Goal: Information Seeking & Learning: Learn about a topic

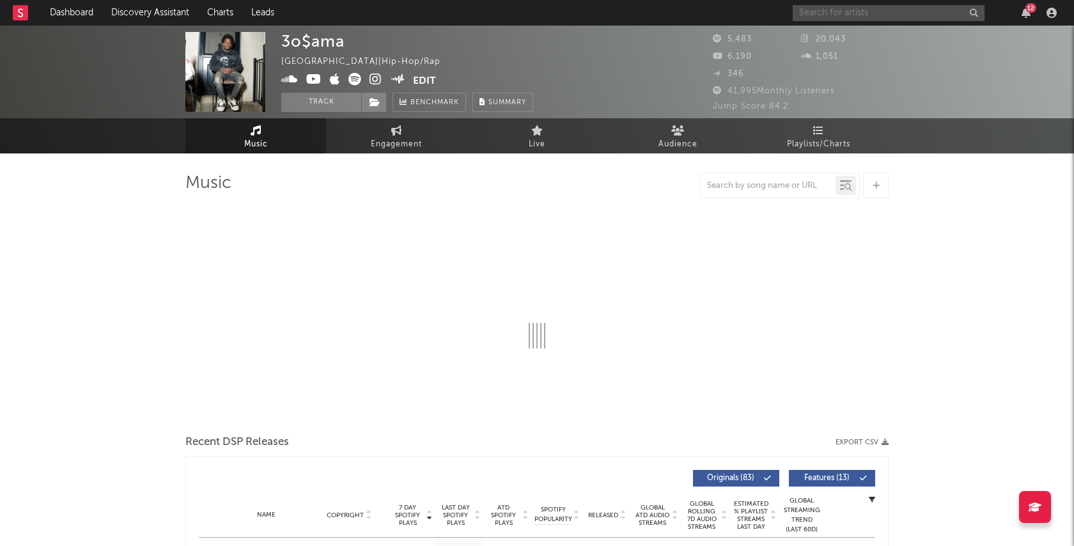
click at [909, 5] on input "text" at bounding box center [889, 13] width 192 height 16
click at [815, 9] on input "[PERSON_NAME]" at bounding box center [889, 13] width 192 height 16
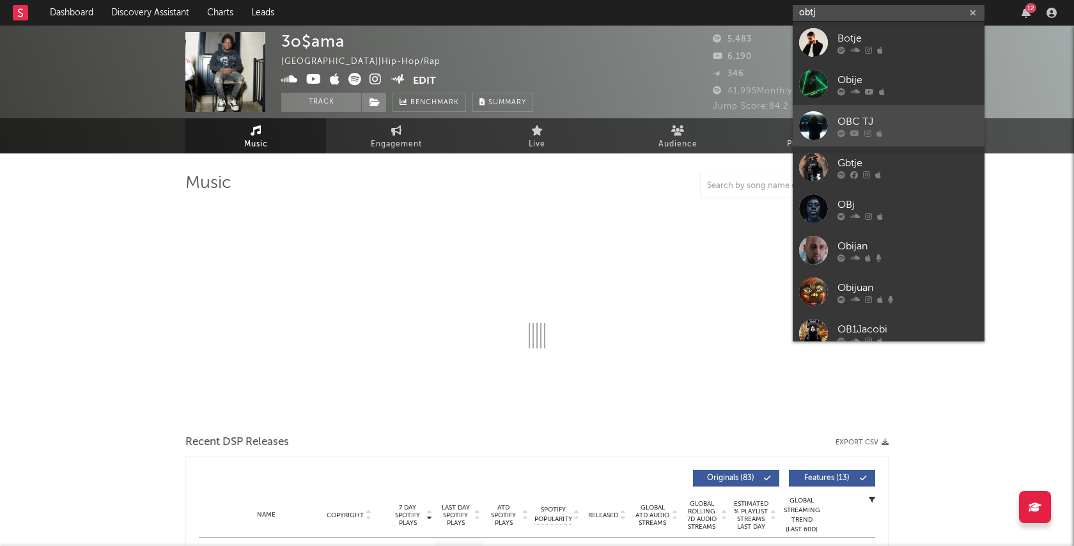
type input "obtj"
click at [903, 136] on div at bounding box center [907, 133] width 141 height 8
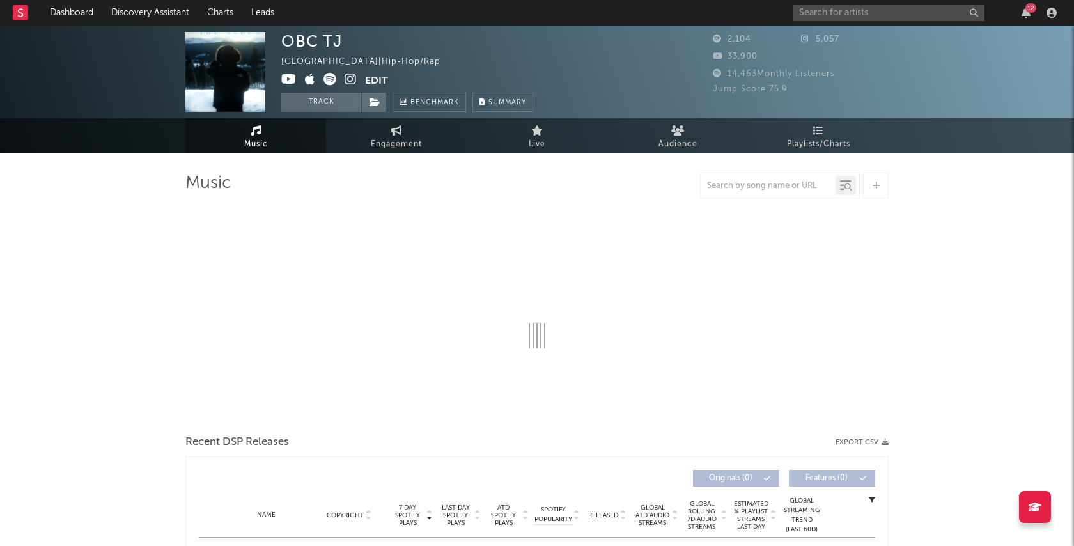
select select "1w"
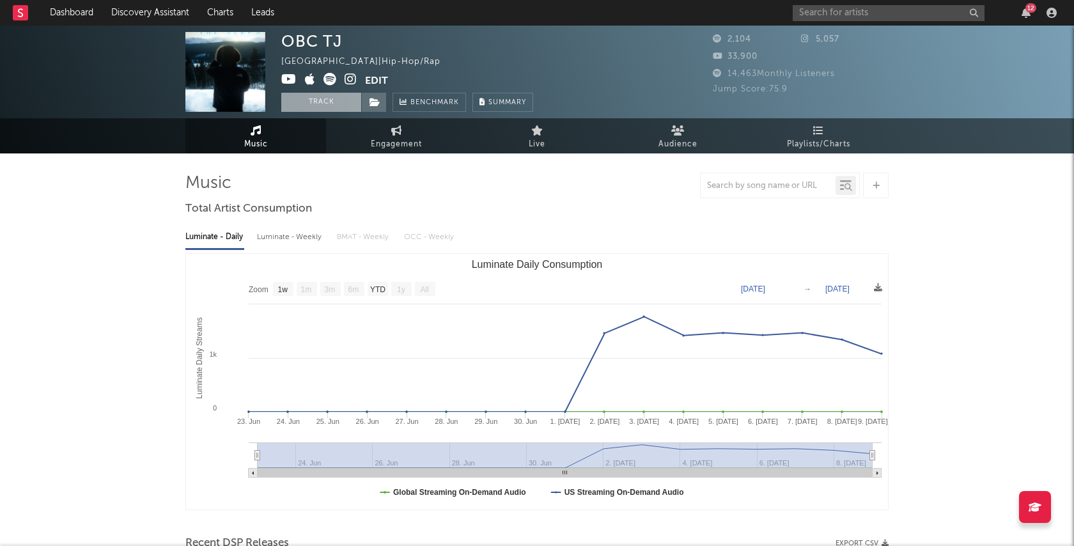
click at [339, 102] on button "Track" at bounding box center [321, 102] width 80 height 19
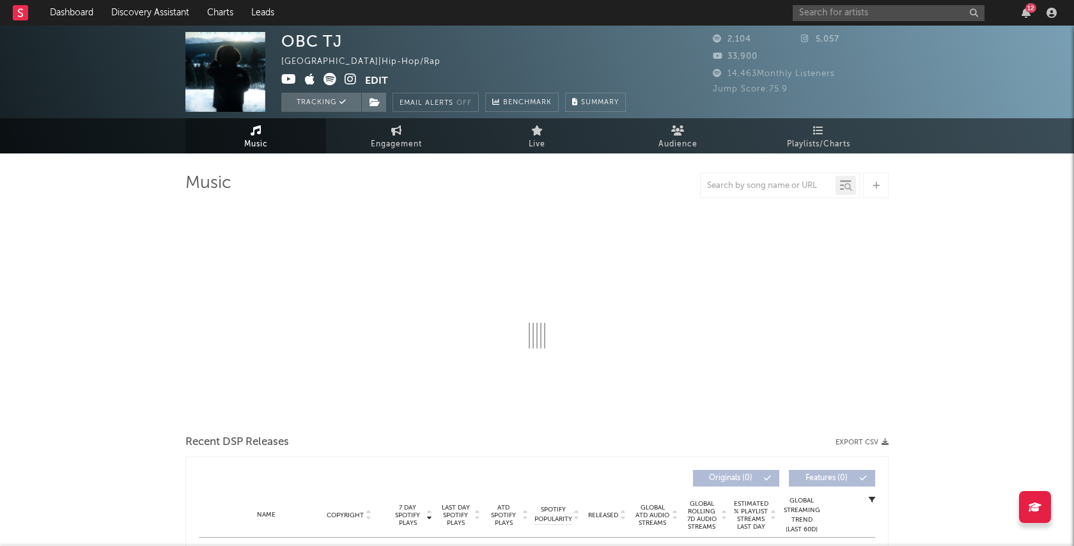
select select "1w"
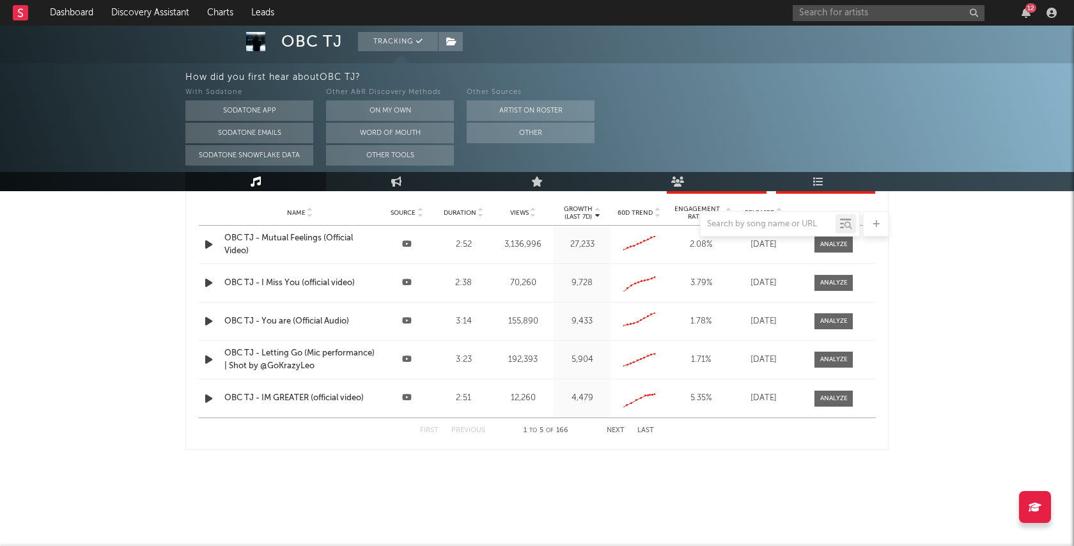
scroll to position [1398, 0]
click at [1033, 8] on div "12" at bounding box center [1030, 8] width 11 height 10
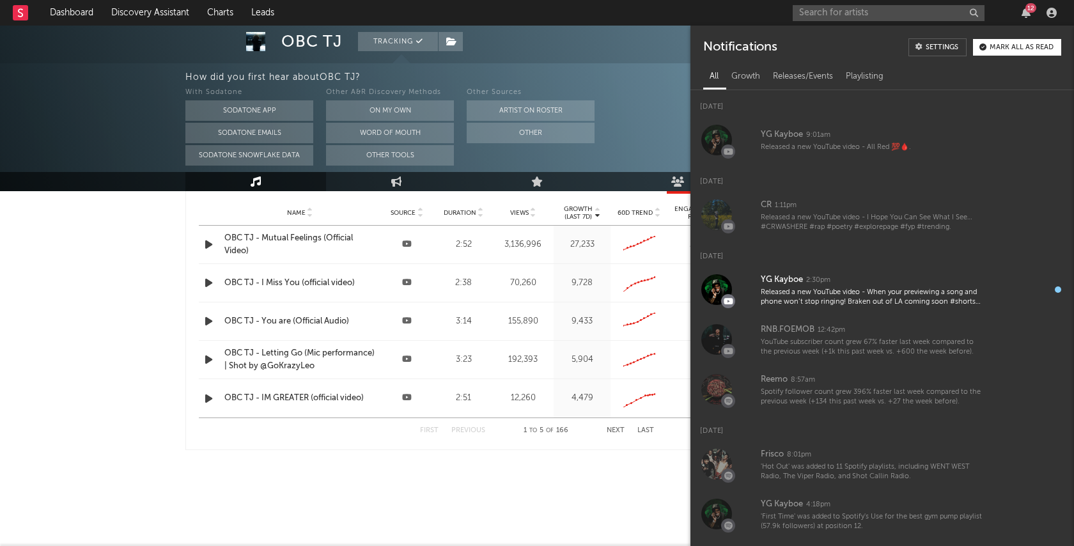
click at [656, 58] on div at bounding box center [537, 69] width 1074 height 243
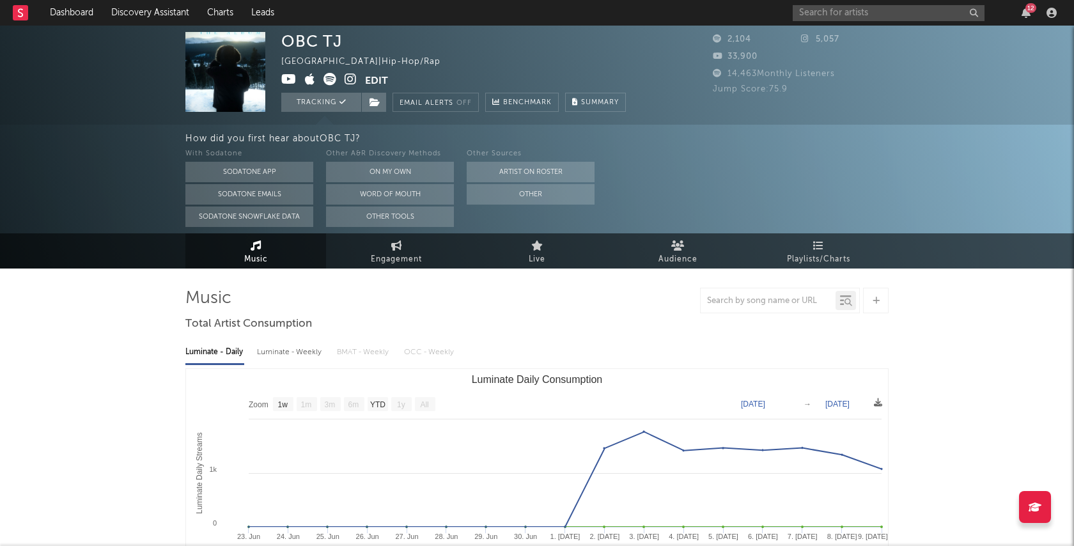
scroll to position [0, 0]
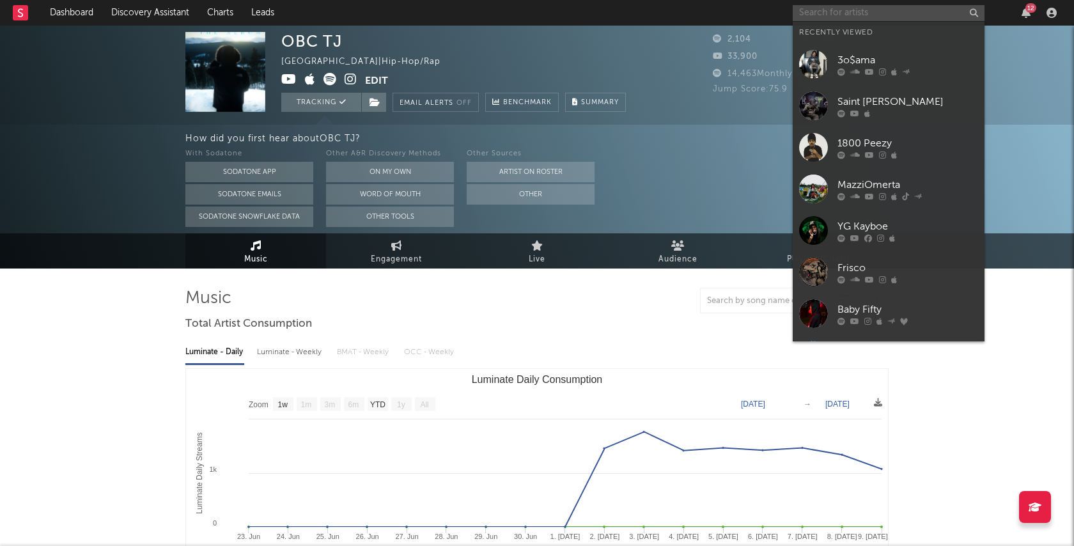
click at [889, 12] on input "text" at bounding box center [889, 13] width 192 height 16
type input "s"
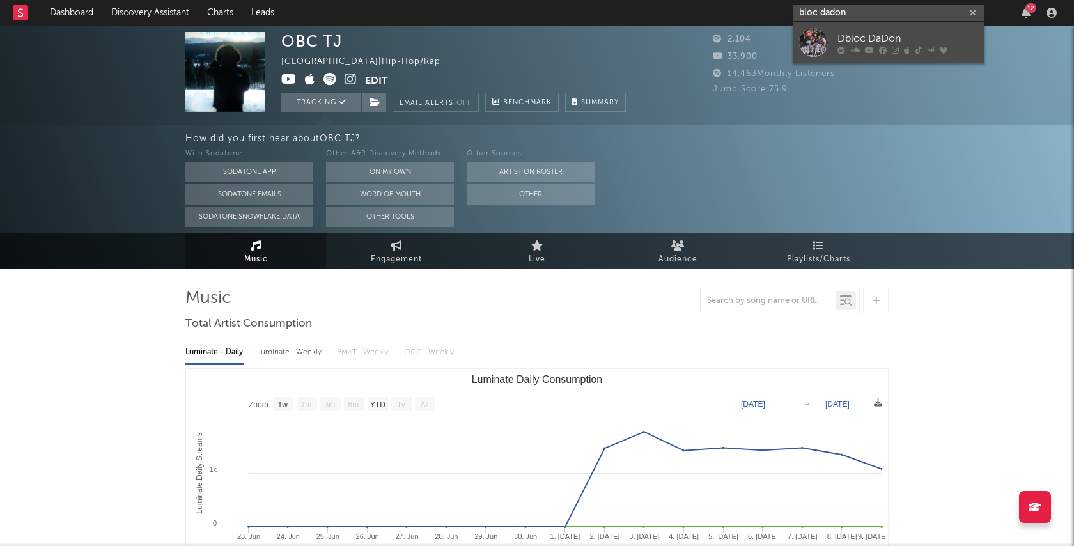
type input "bloc radon"
drag, startPoint x: 839, startPoint y: 35, endPoint x: 944, endPoint y: 38, distance: 104.9
click at [944, 38] on div "Dbloc DaDon" at bounding box center [907, 38] width 141 height 15
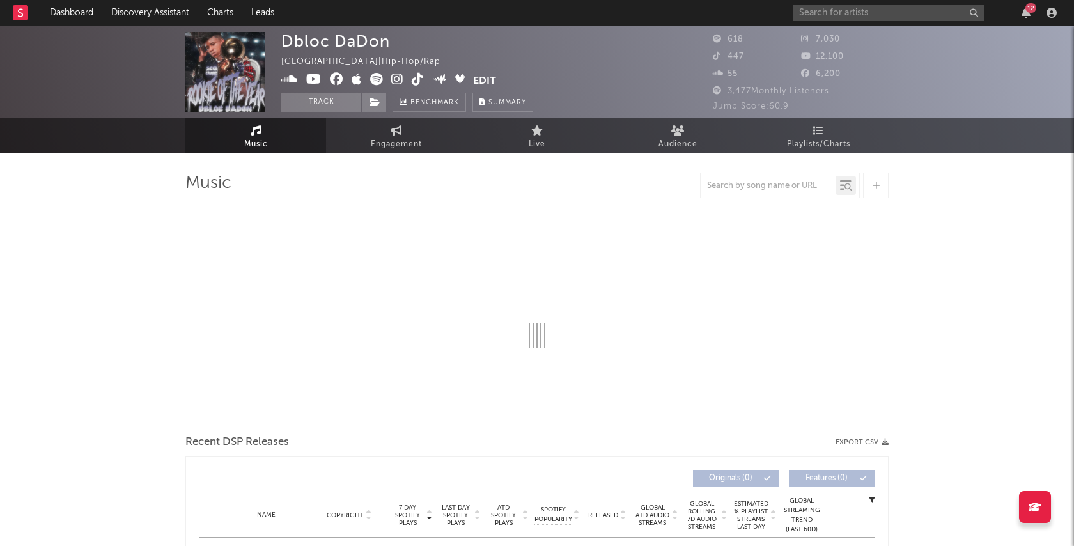
select select "1w"
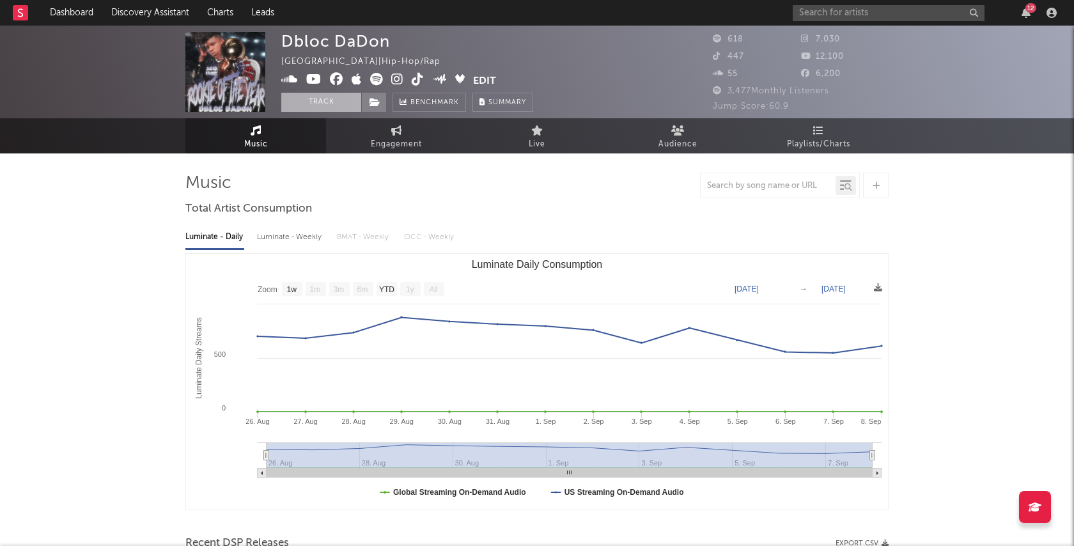
click at [324, 98] on button "Track" at bounding box center [321, 102] width 80 height 19
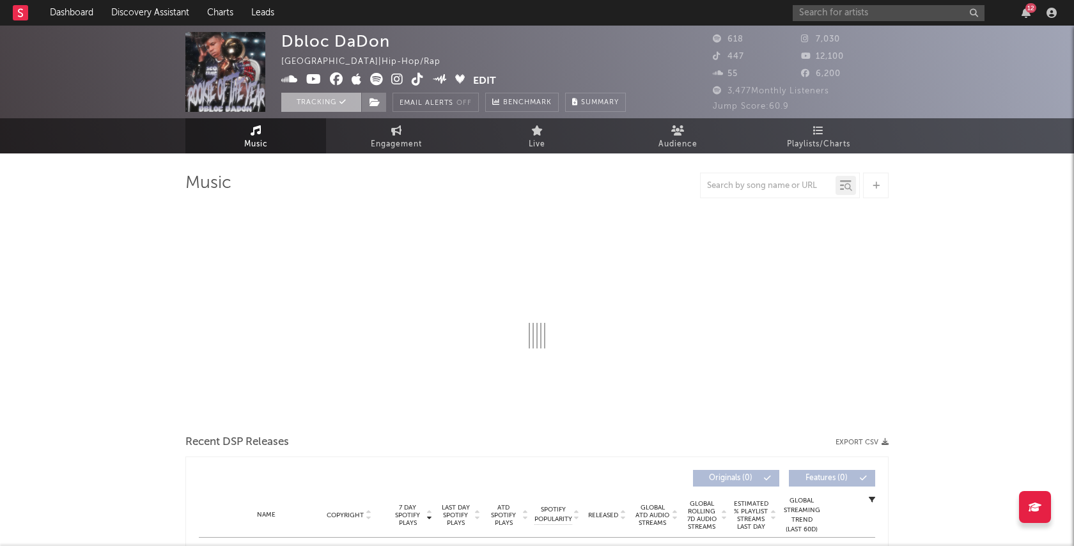
select select "1w"
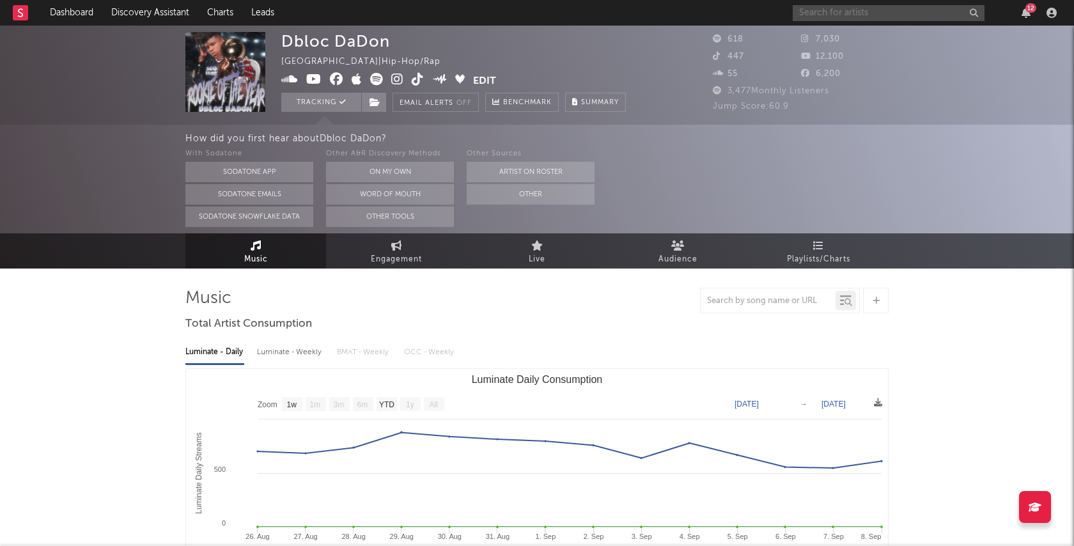
click at [863, 6] on input "text" at bounding box center [889, 13] width 192 height 16
click at [1025, 15] on icon "button" at bounding box center [1026, 13] width 9 height 10
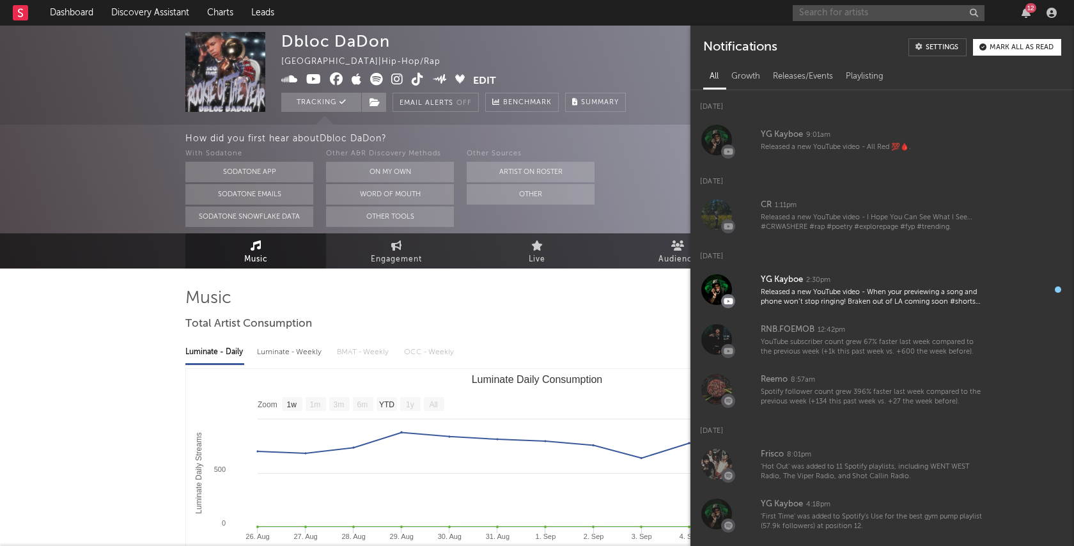
click at [899, 15] on input "text" at bounding box center [889, 13] width 192 height 16
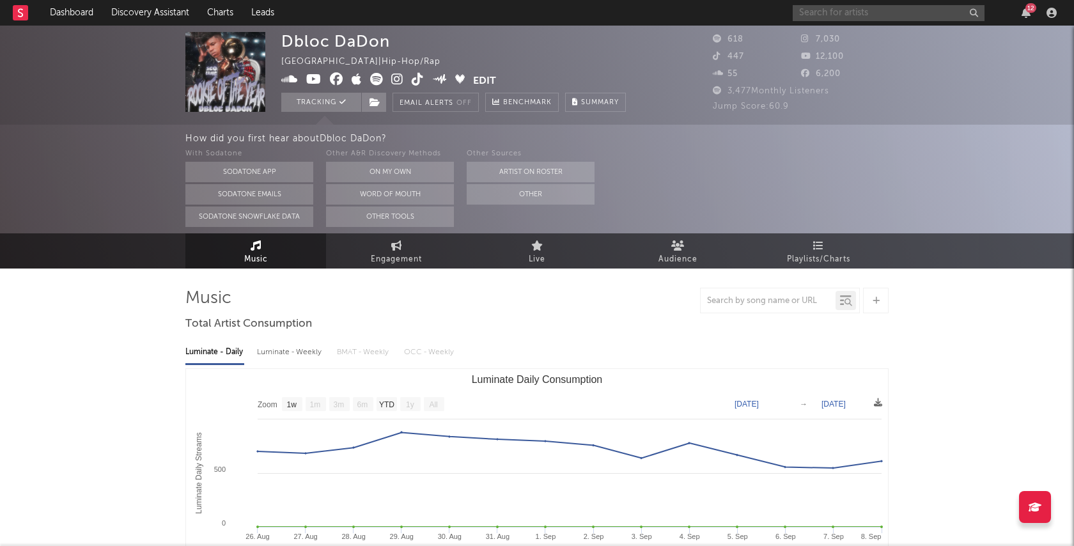
click at [942, 17] on input "text" at bounding box center [889, 13] width 192 height 16
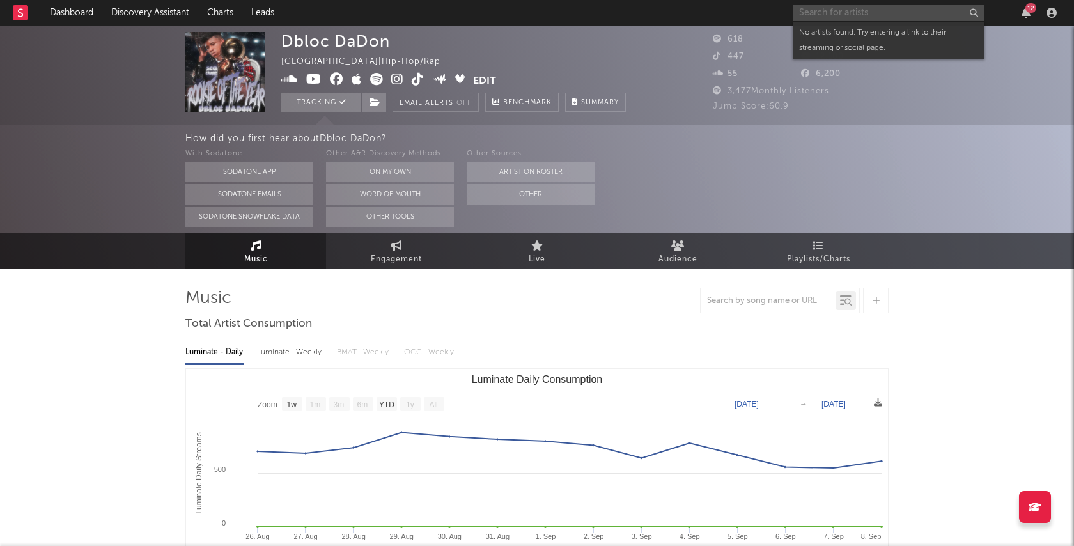
type input "p"
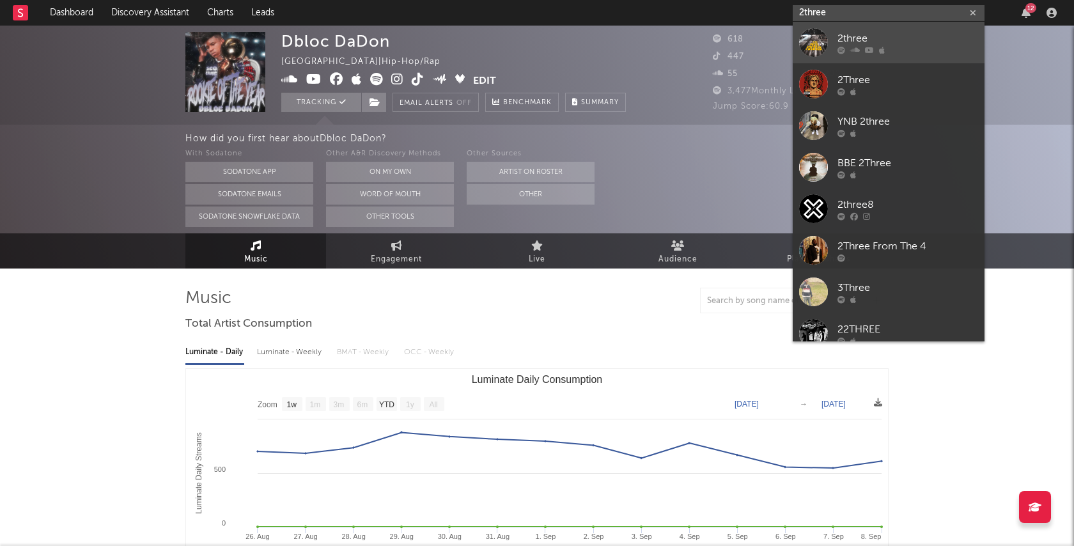
type input "2three"
click at [940, 43] on div "2three" at bounding box center [907, 38] width 141 height 15
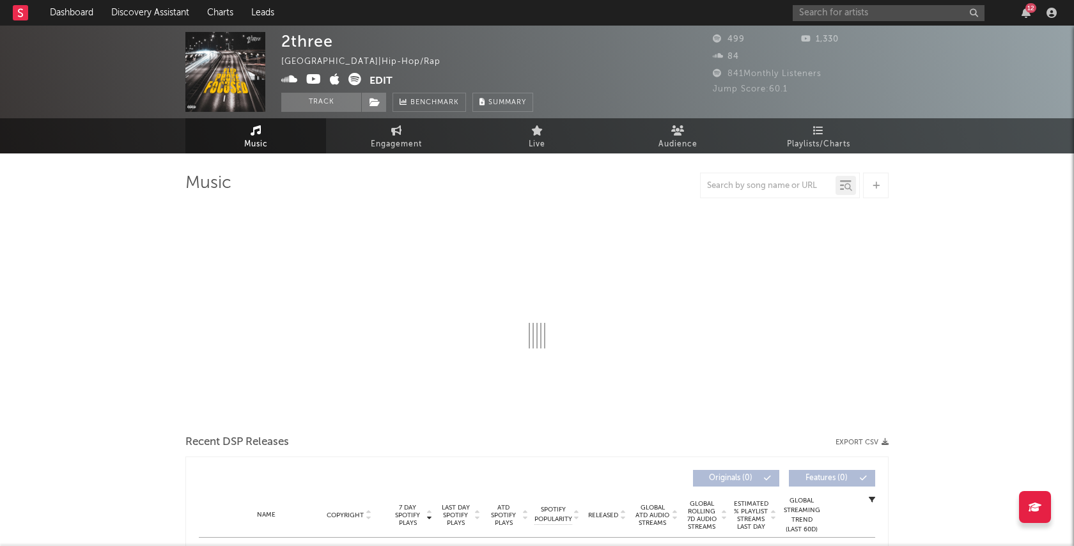
select select "6m"
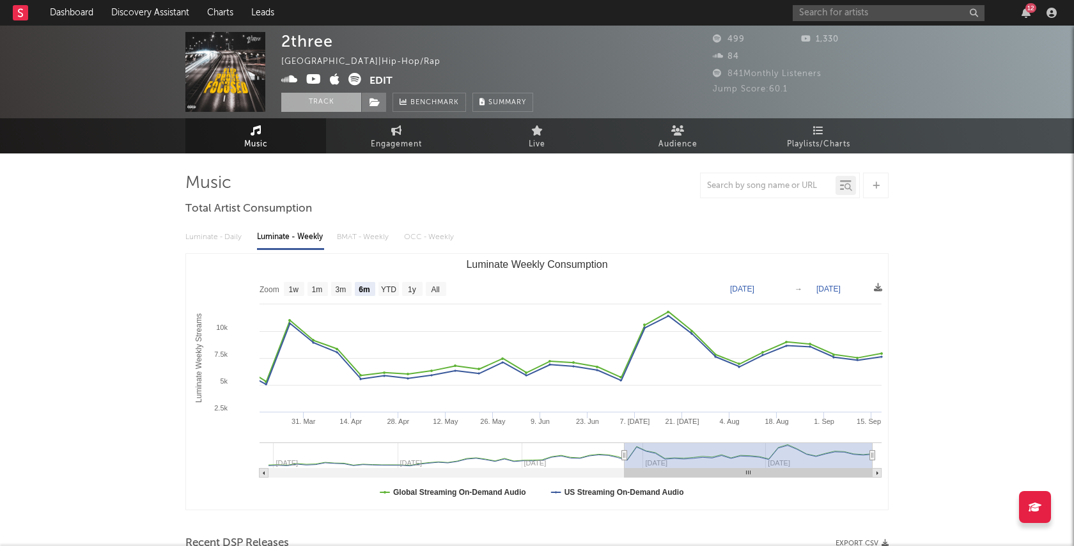
click at [326, 104] on button "Track" at bounding box center [321, 102] width 80 height 19
select select "6m"
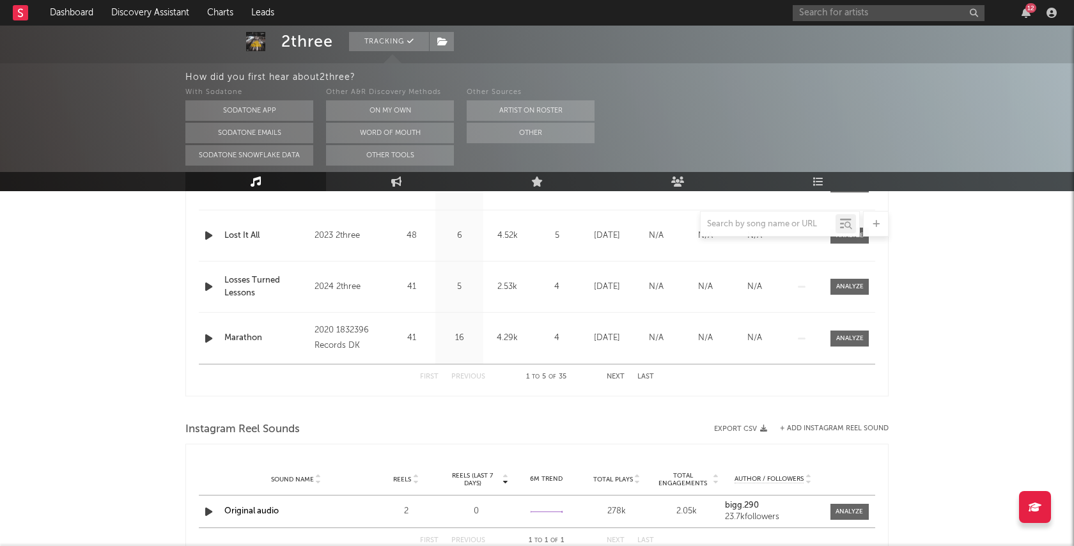
scroll to position [552, 0]
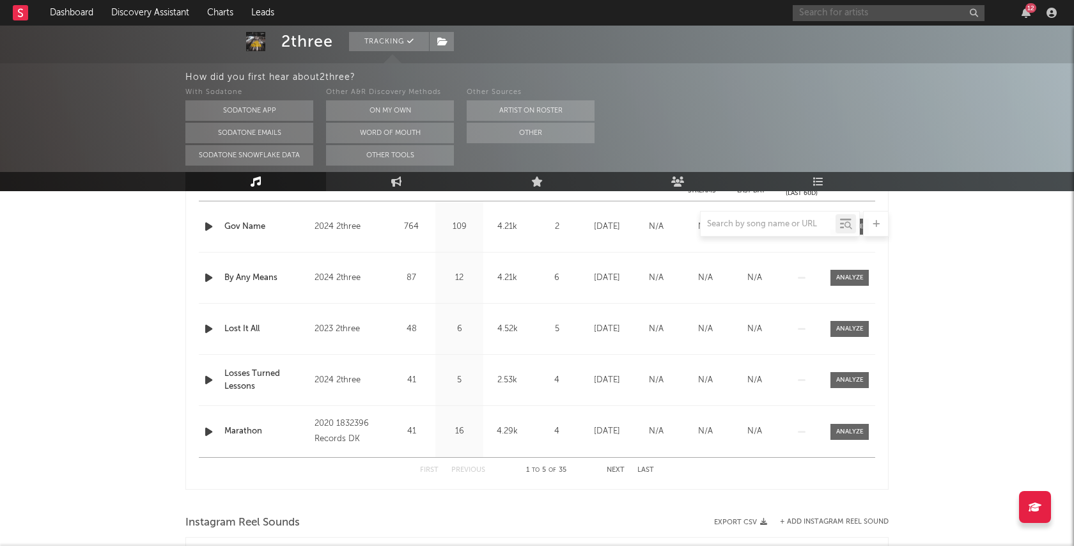
click at [807, 13] on input "text" at bounding box center [889, 13] width 192 height 16
click at [389, 105] on button "On My Own" at bounding box center [390, 110] width 128 height 20
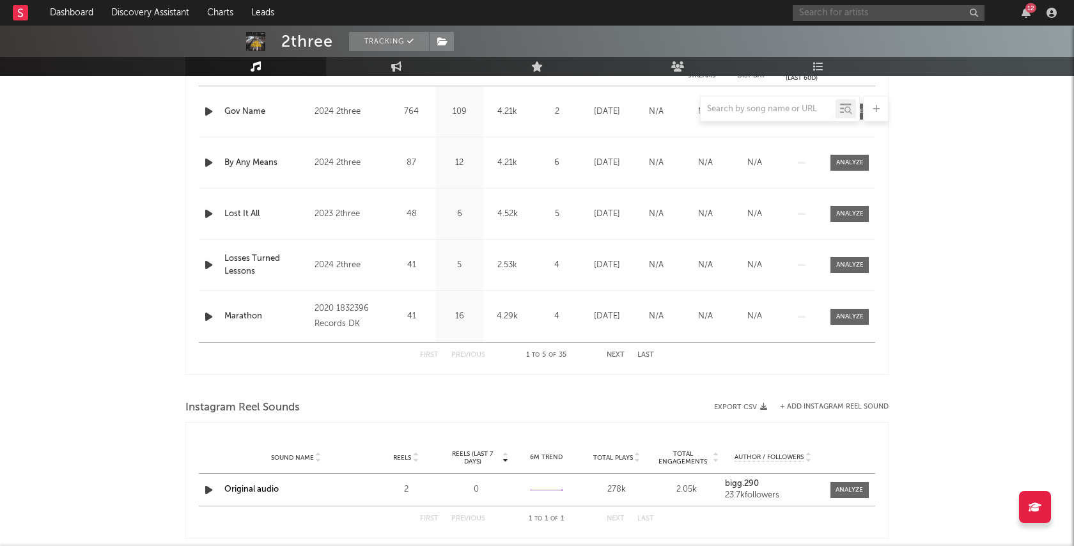
click at [836, 8] on input "text" at bounding box center [889, 13] width 192 height 16
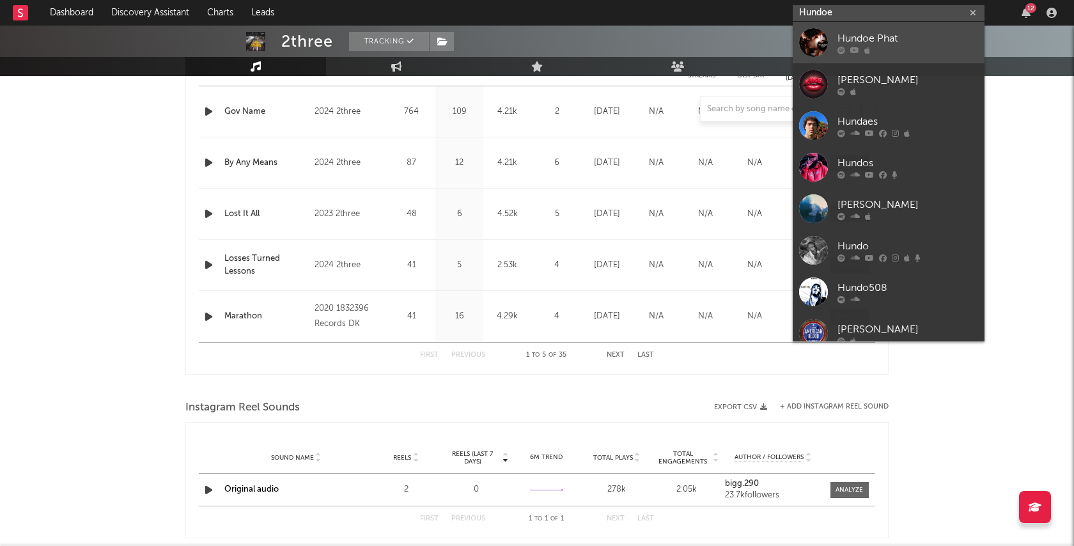
type input "Hundoe"
click at [878, 35] on div "Hundoe Phat" at bounding box center [907, 38] width 141 height 15
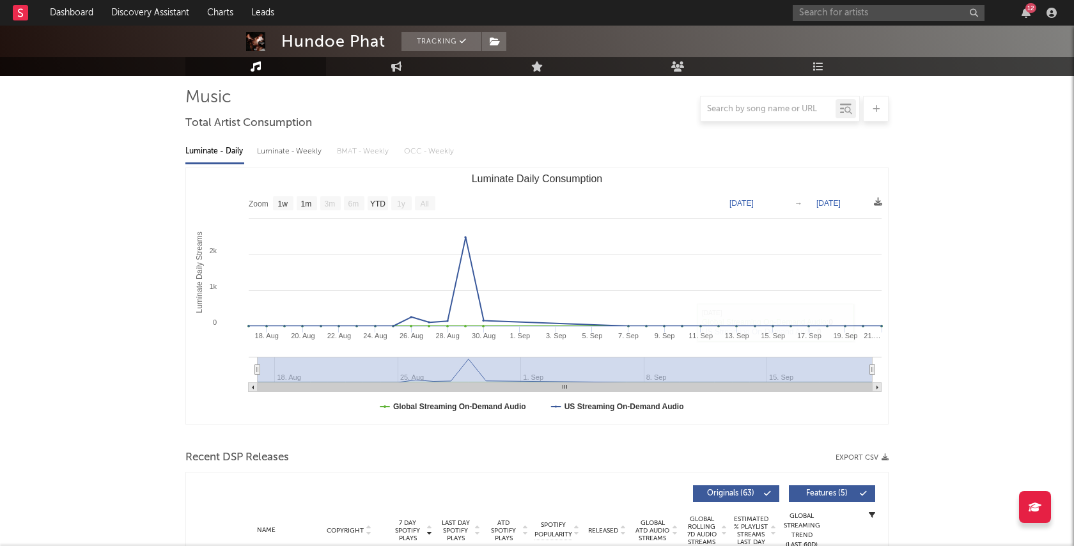
scroll to position [86, 0]
click at [286, 203] on text "1w" at bounding box center [283, 203] width 10 height 9
select select "1w"
type input "[DATE]"
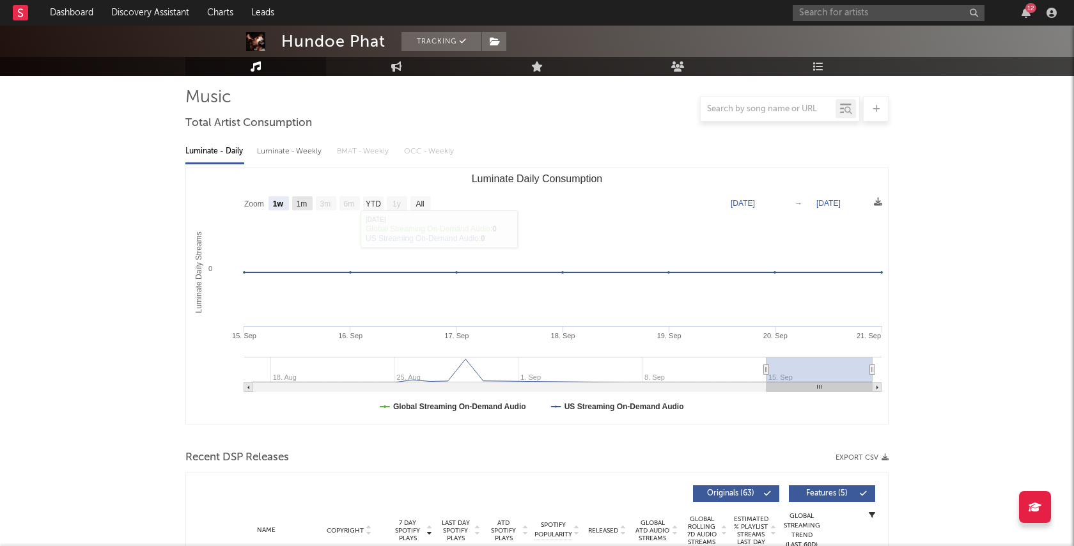
click at [306, 203] on text "1m" at bounding box center [302, 203] width 11 height 9
select select "1m"
type input "[DATE]"
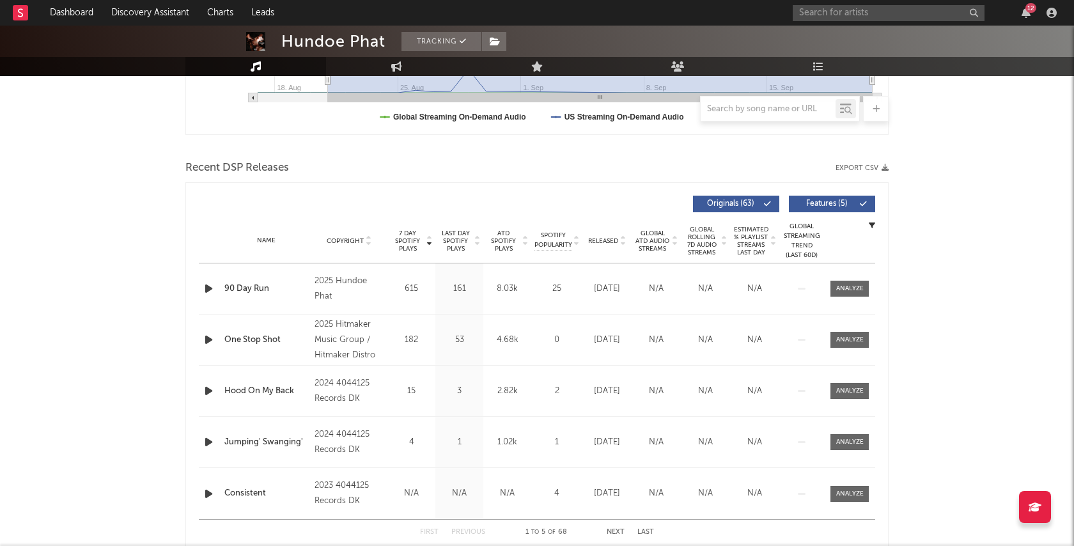
scroll to position [477, 0]
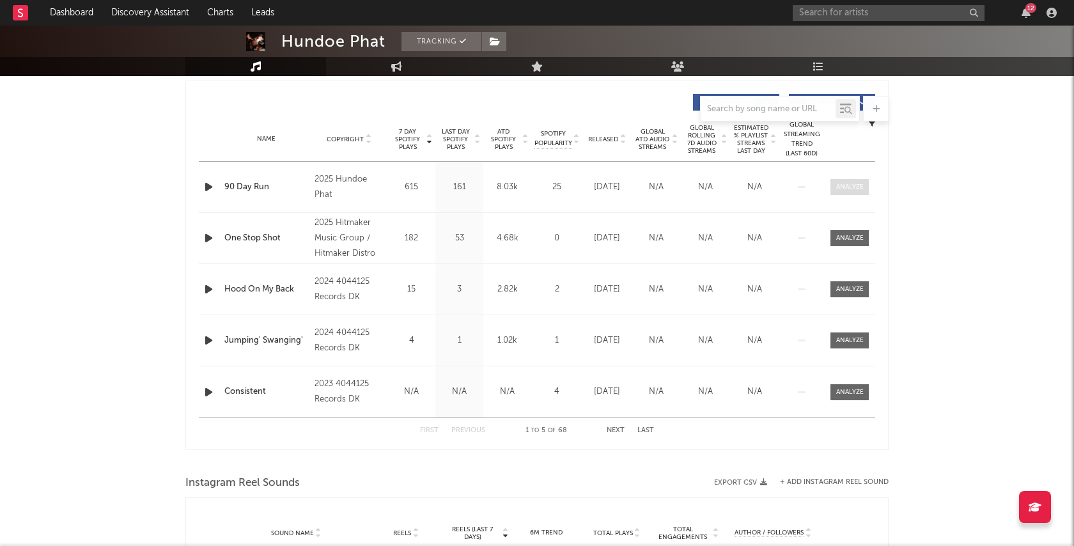
click at [849, 184] on div at bounding box center [849, 187] width 27 height 10
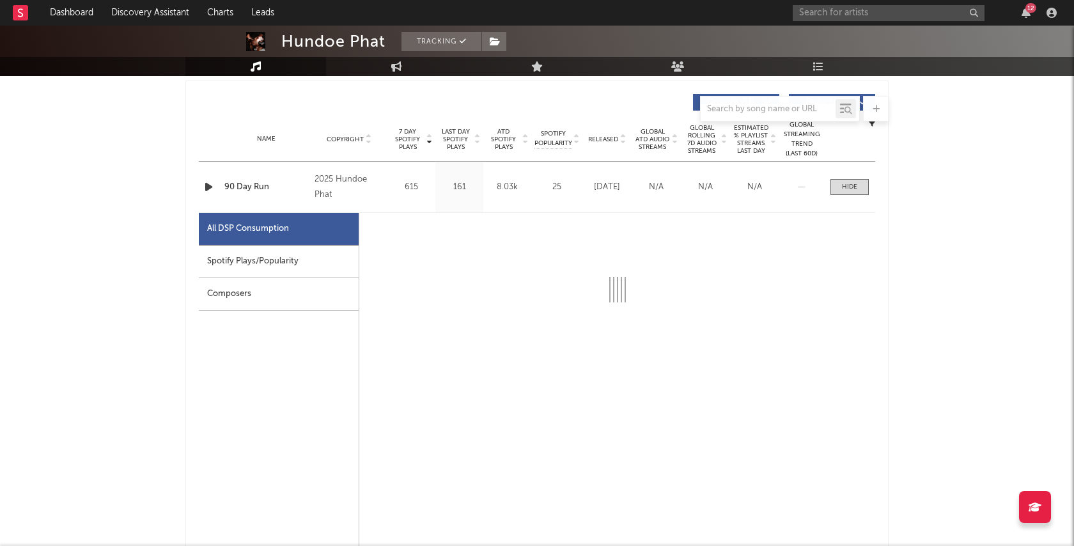
select select "1w"
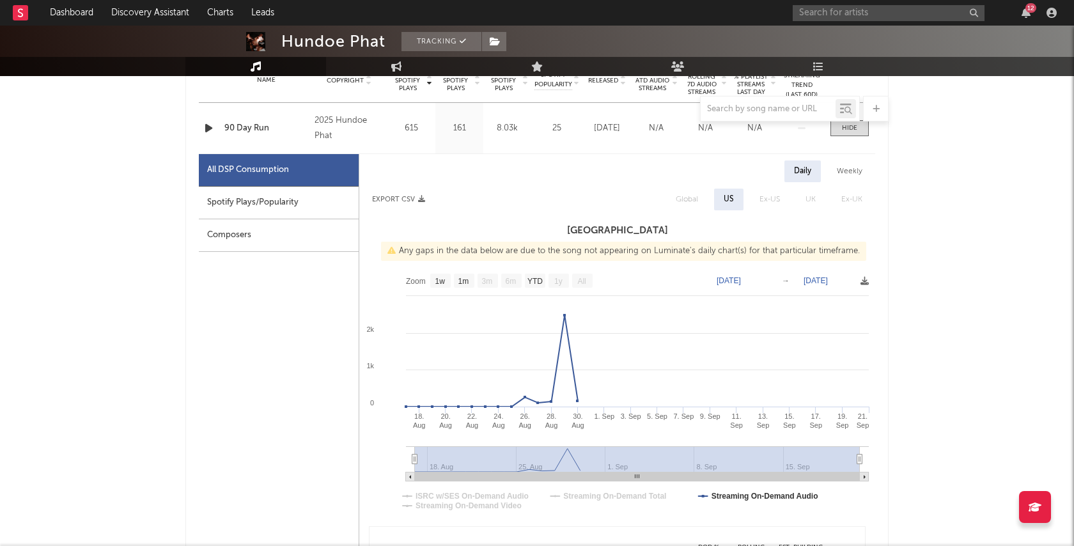
scroll to position [534, 0]
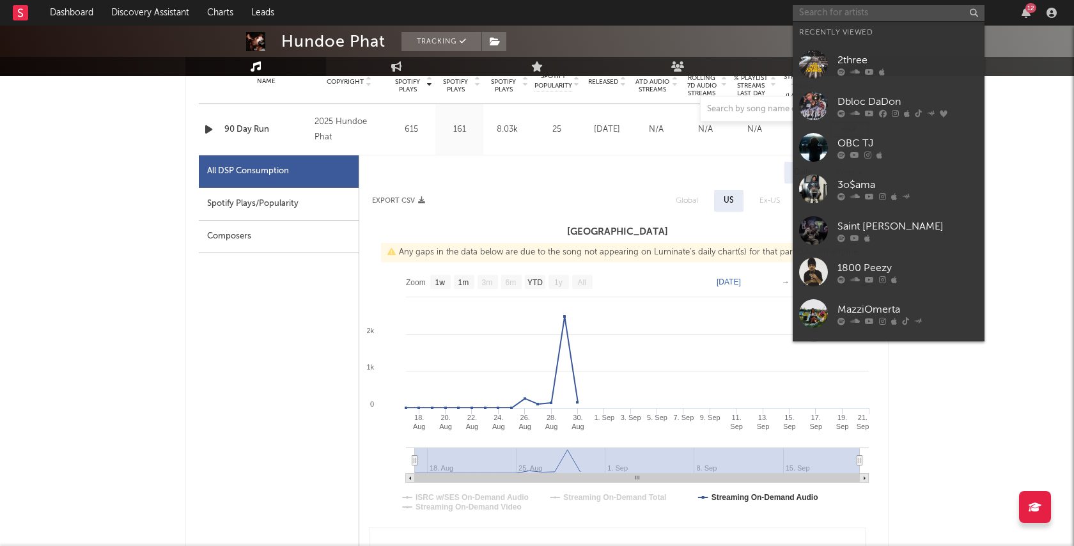
click at [823, 12] on input "text" at bounding box center [889, 13] width 192 height 16
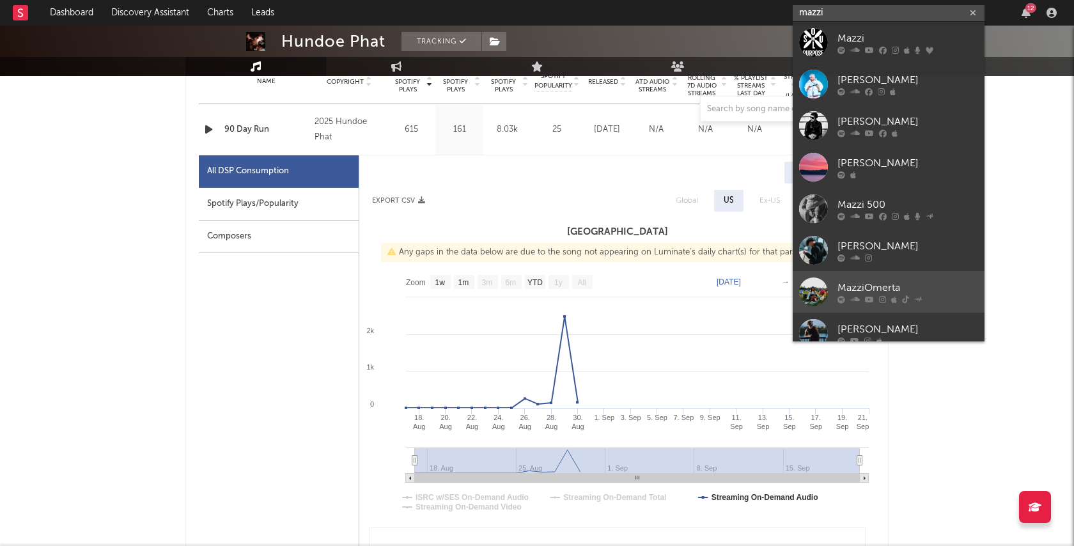
type input "mazzi"
click at [885, 288] on div "MazziOmerta" at bounding box center [907, 287] width 141 height 15
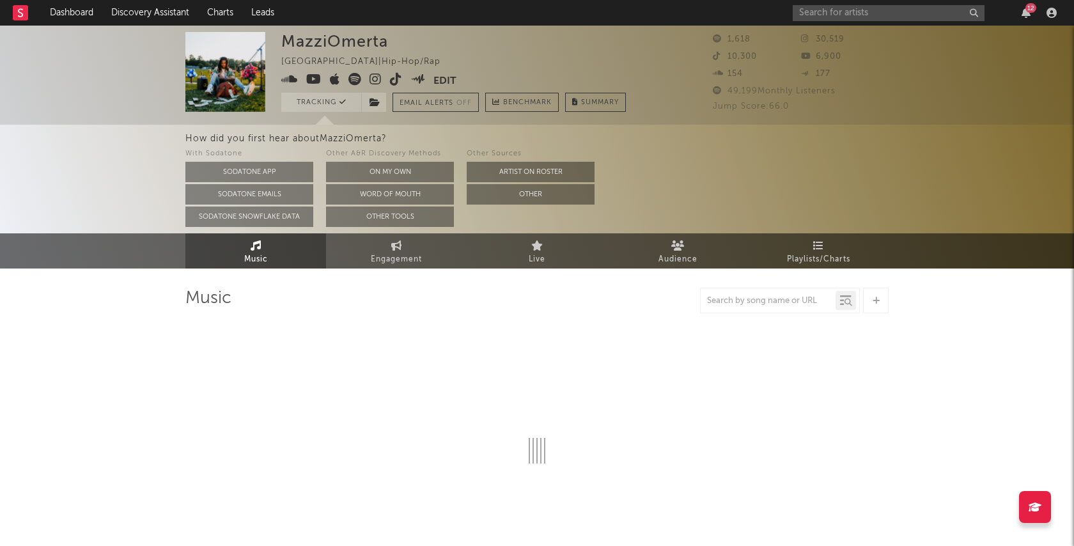
select select "6m"
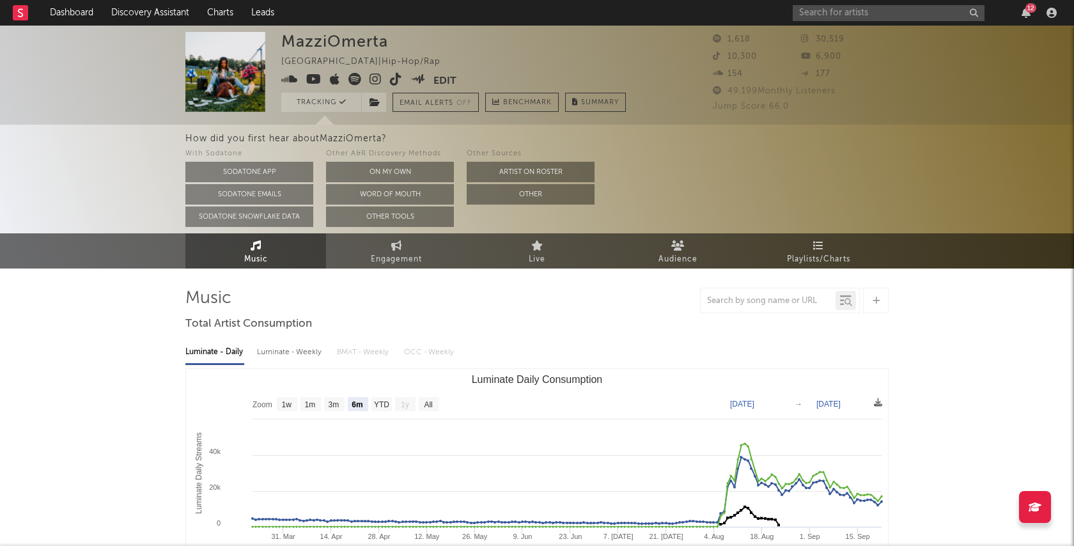
click at [1030, 8] on div "12" at bounding box center [1030, 8] width 11 height 10
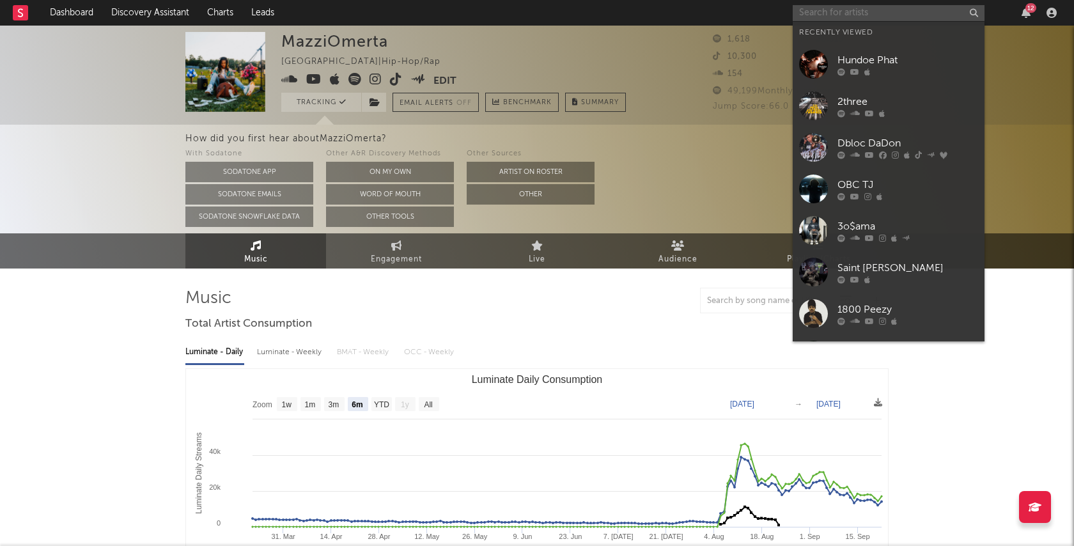
click at [880, 12] on input "text" at bounding box center [889, 13] width 192 height 16
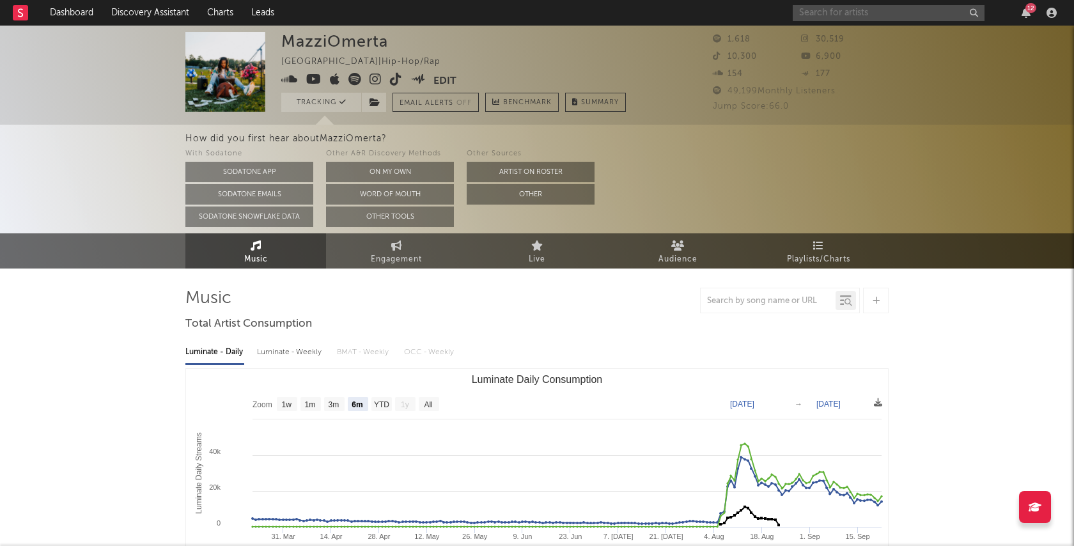
click at [876, 14] on input "text" at bounding box center [889, 13] width 192 height 16
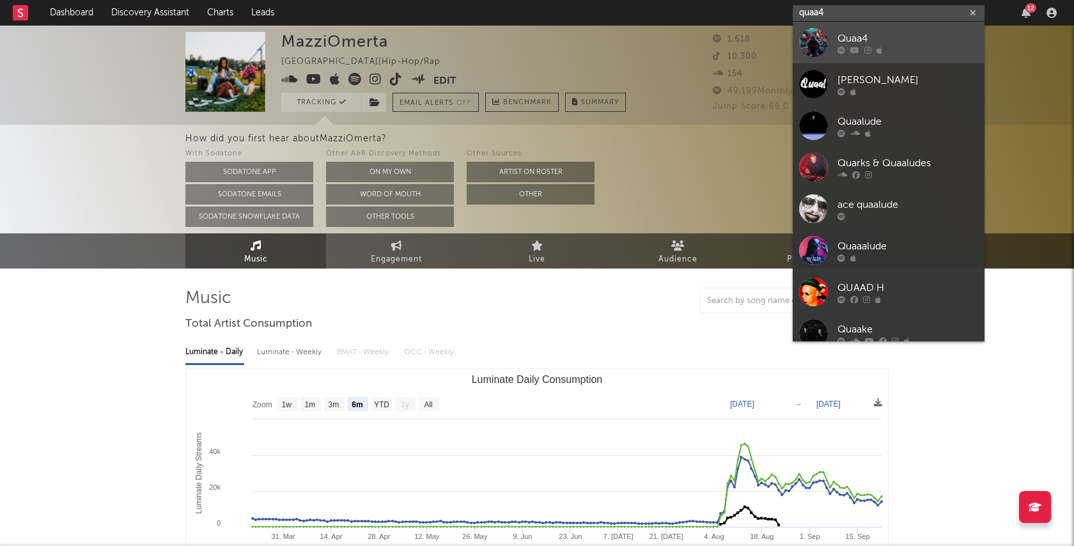
type input "quaa4"
click at [899, 49] on div at bounding box center [907, 50] width 141 height 8
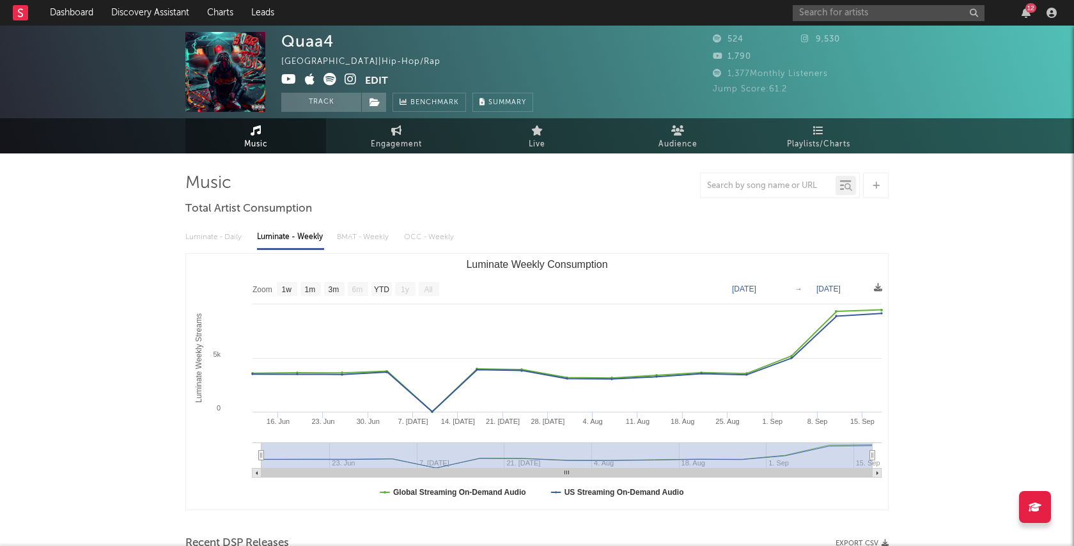
drag, startPoint x: 330, startPoint y: 105, endPoint x: 740, endPoint y: 265, distance: 439.6
click at [331, 105] on button "Track" at bounding box center [321, 102] width 80 height 19
select select "1w"
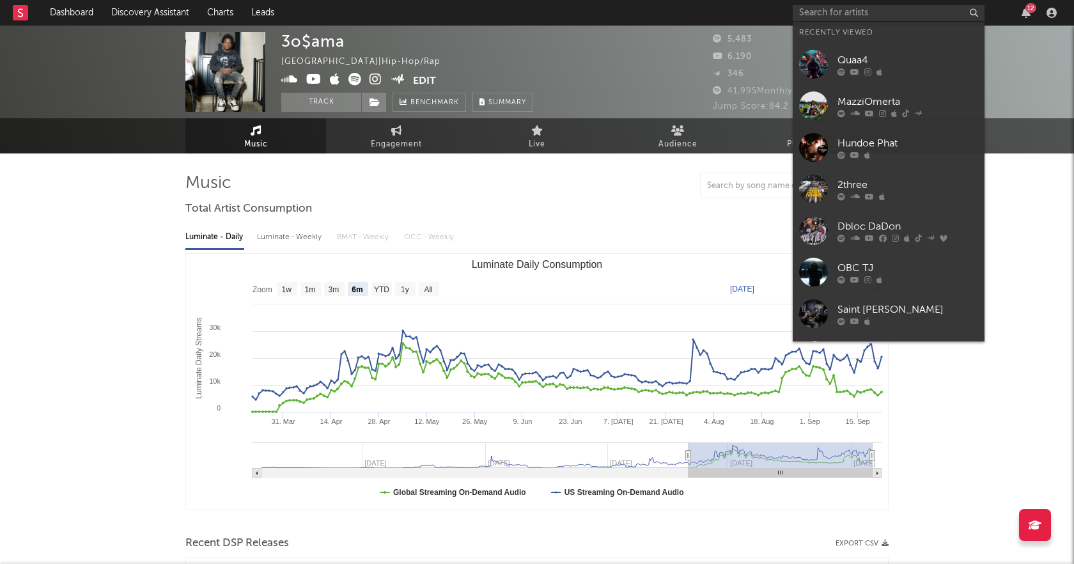
select select "6m"
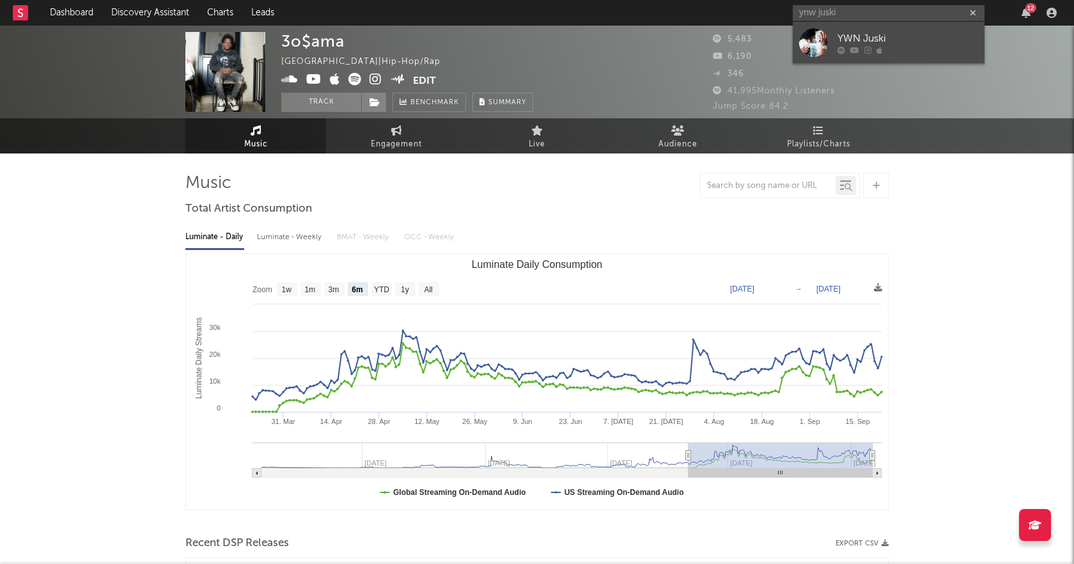
type input "ynw just"
click at [933, 41] on div "YWN Juski" at bounding box center [907, 38] width 141 height 15
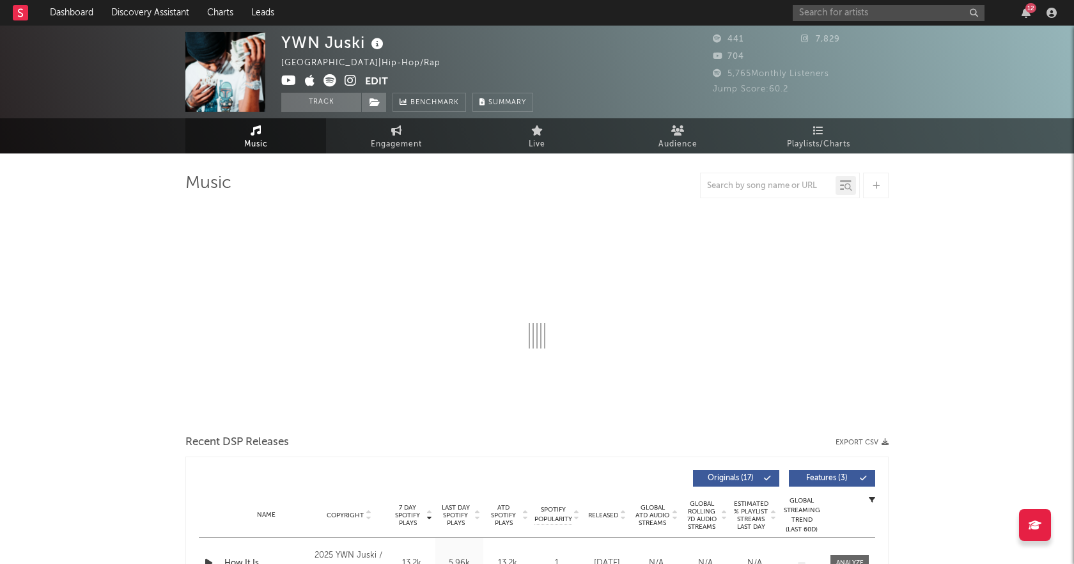
select select "6m"
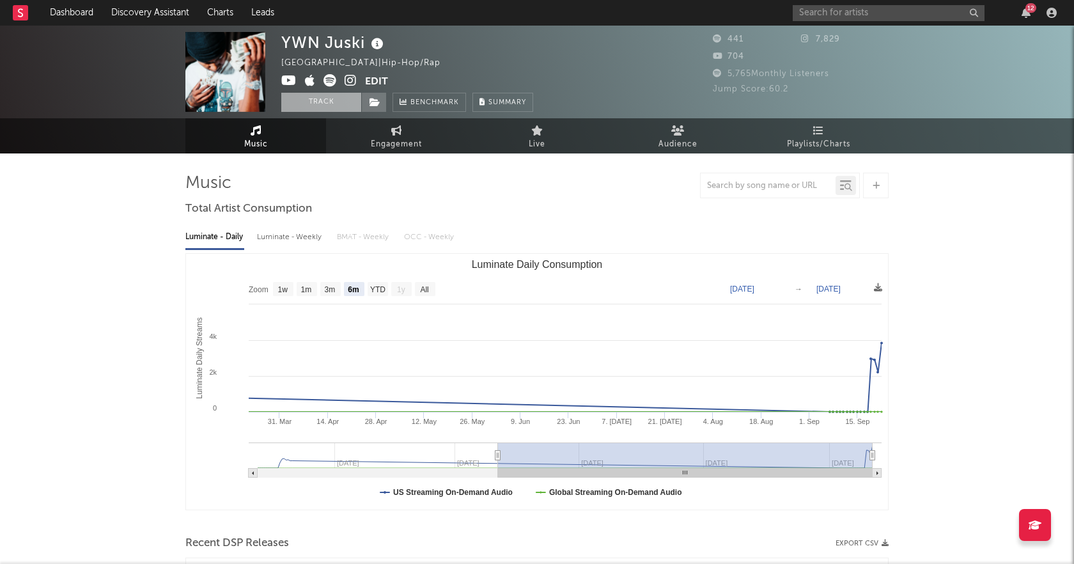
click at [330, 100] on button "Track" at bounding box center [321, 102] width 80 height 19
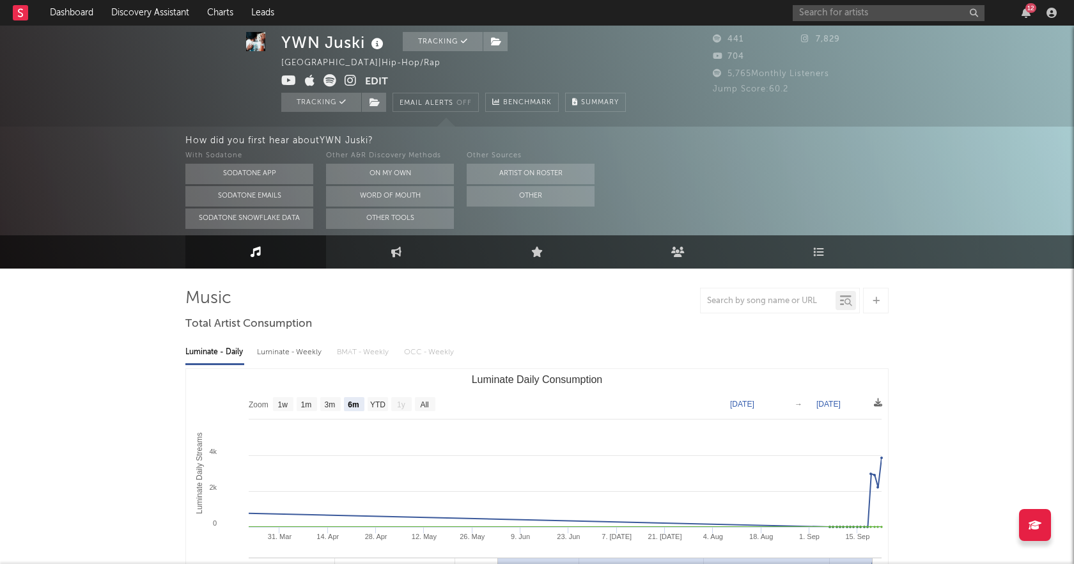
scroll to position [4, 0]
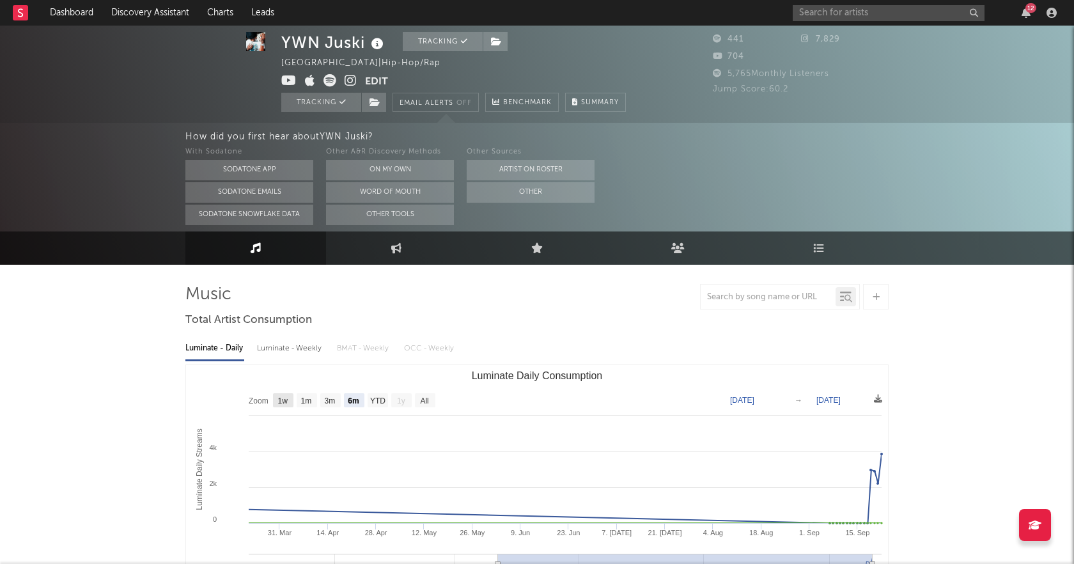
click at [286, 405] on text "1w" at bounding box center [283, 400] width 10 height 9
select select "1w"
type input "2025-09-16"
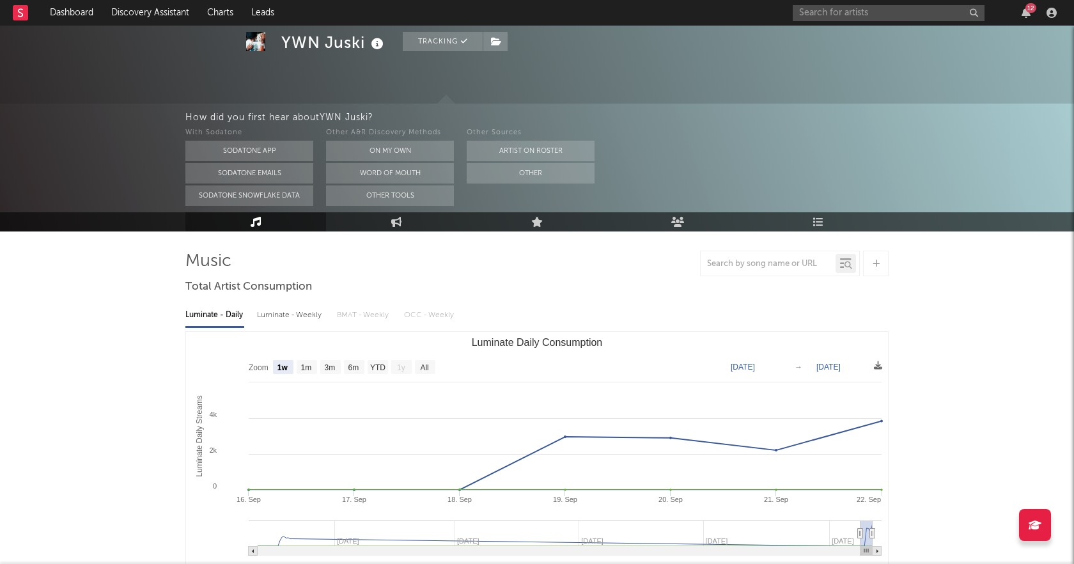
scroll to position [59, 0]
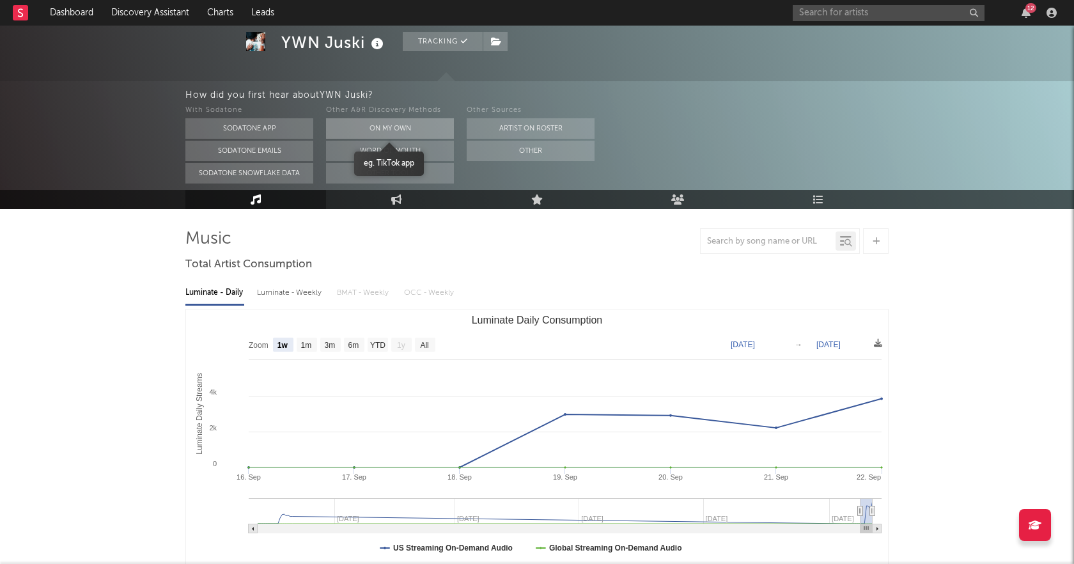
click at [389, 129] on button "On My Own" at bounding box center [390, 128] width 128 height 20
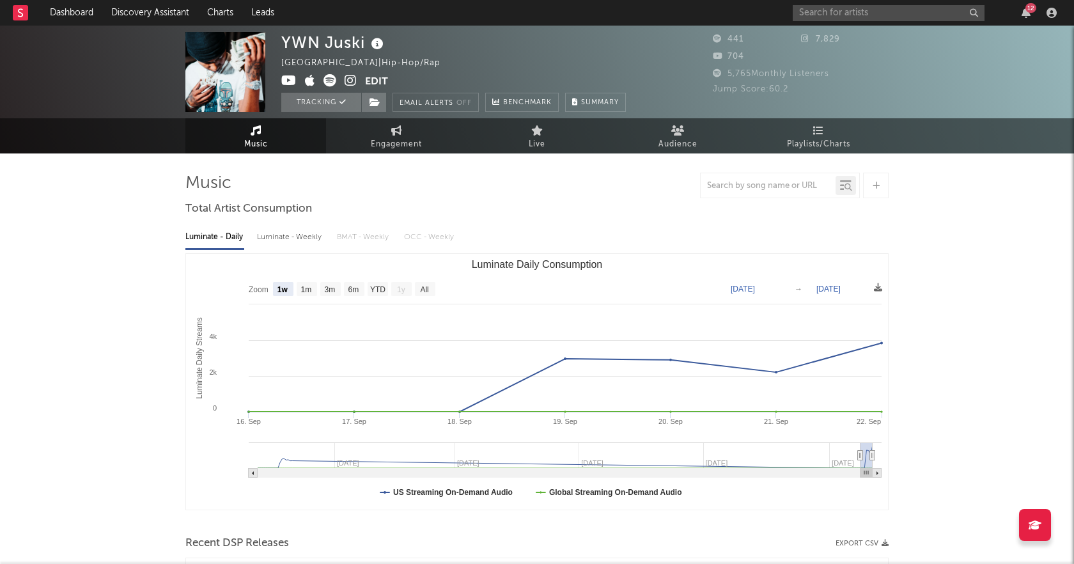
scroll to position [0, 0]
click at [1026, 8] on div "12" at bounding box center [1030, 8] width 11 height 10
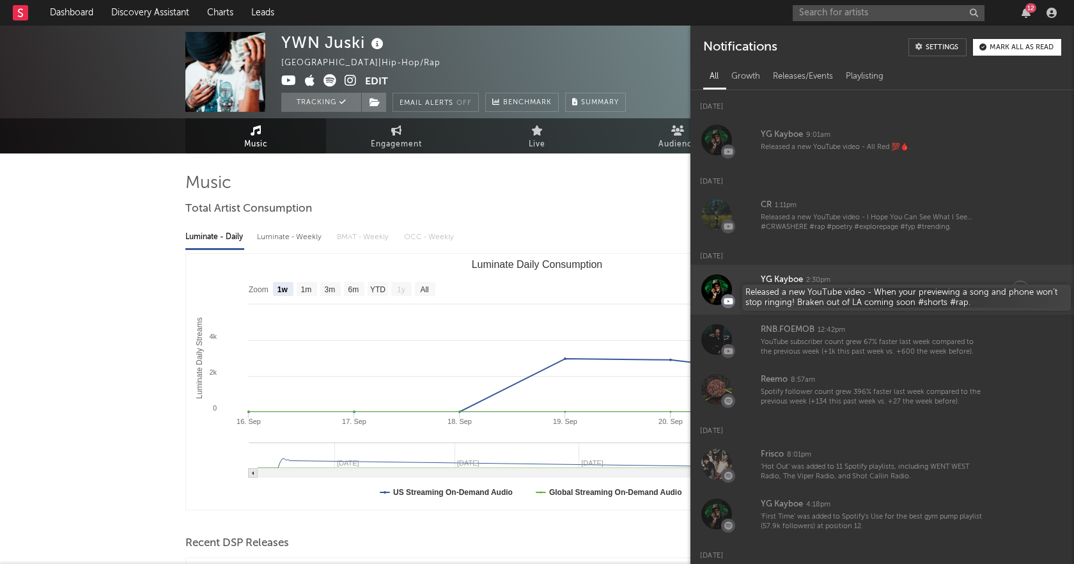
click at [832, 296] on div "Released a new YouTube video - When your previewing a song and phone won’t stop…" at bounding box center [873, 298] width 225 height 20
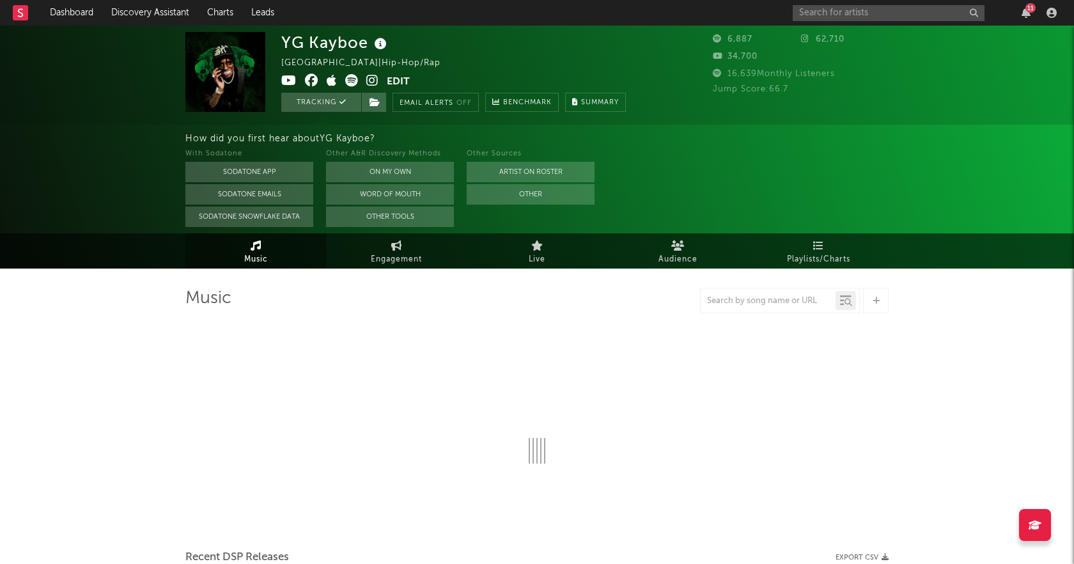
select select "6m"
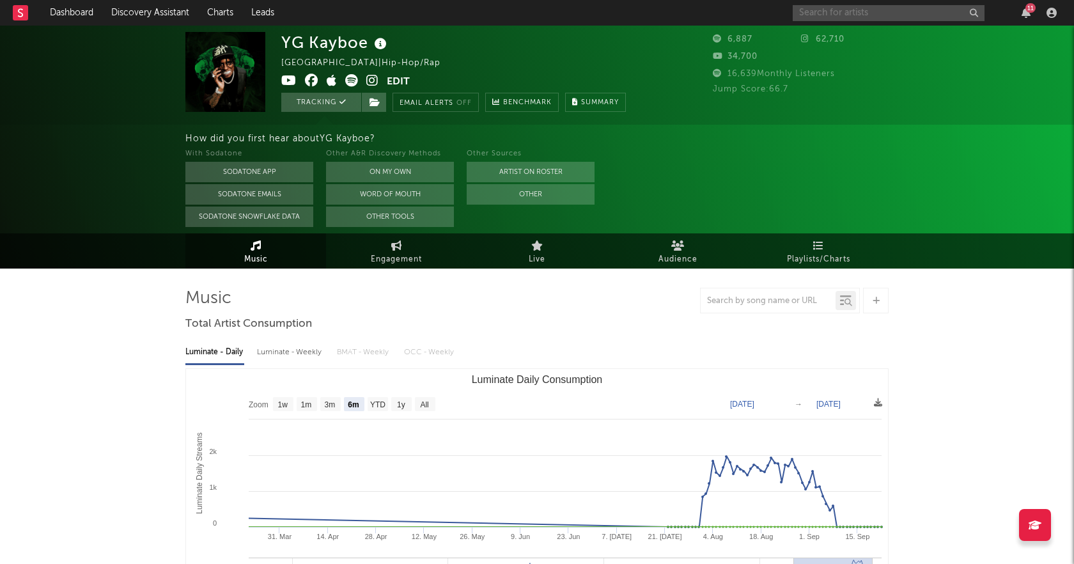
click at [864, 12] on input "text" at bounding box center [889, 13] width 192 height 16
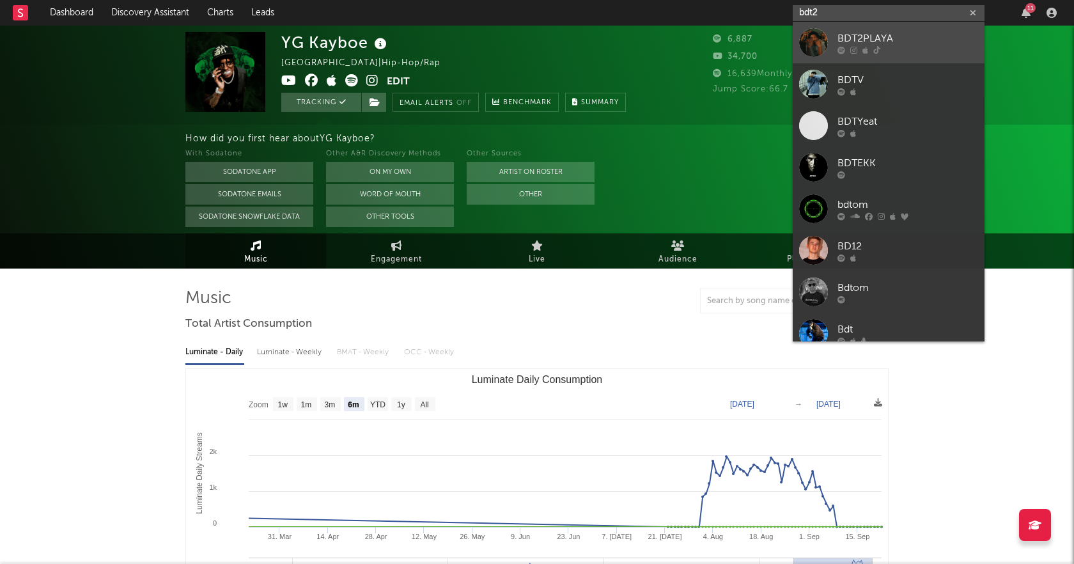
type input "bdt2"
click at [930, 32] on div "BDT2PLAYA" at bounding box center [907, 38] width 141 height 15
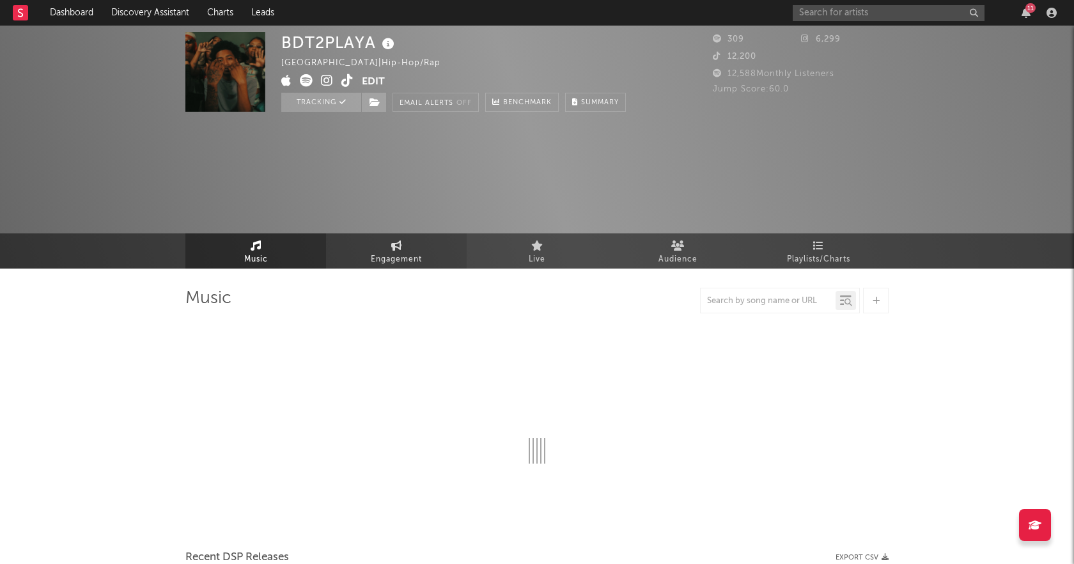
select select "1w"
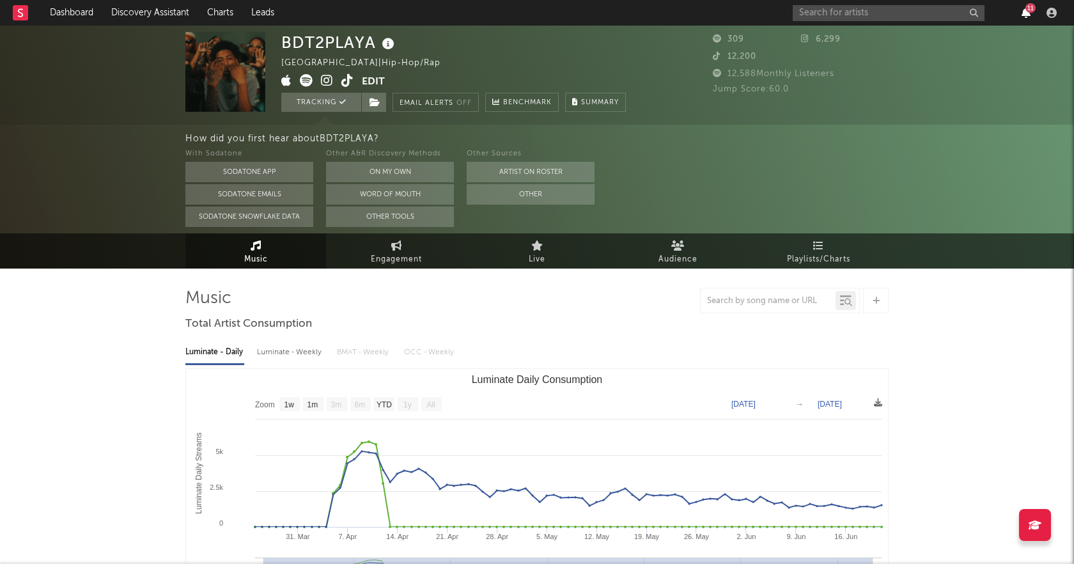
click at [1023, 12] on icon "button" at bounding box center [1026, 13] width 9 height 10
click at [738, 17] on nav "Dashboard Discovery Assistant Charts Leads 11" at bounding box center [537, 13] width 1074 height 26
click at [1052, 17] on icon "button" at bounding box center [1051, 13] width 10 height 10
click at [71, 15] on link "Dashboard" at bounding box center [71, 13] width 61 height 26
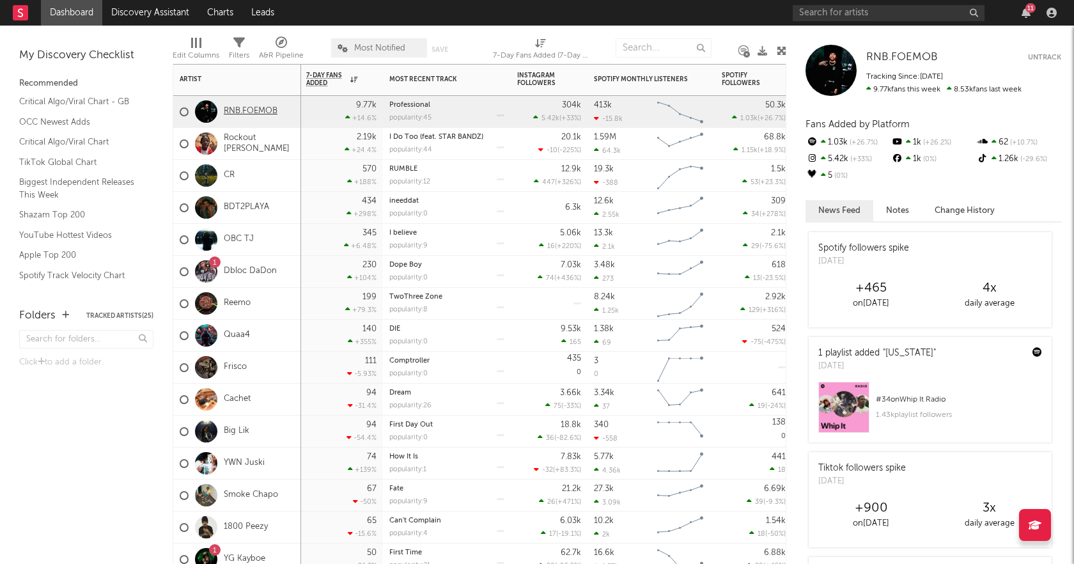
click at [254, 114] on link "RNB.FOEMOB" at bounding box center [251, 111] width 54 height 11
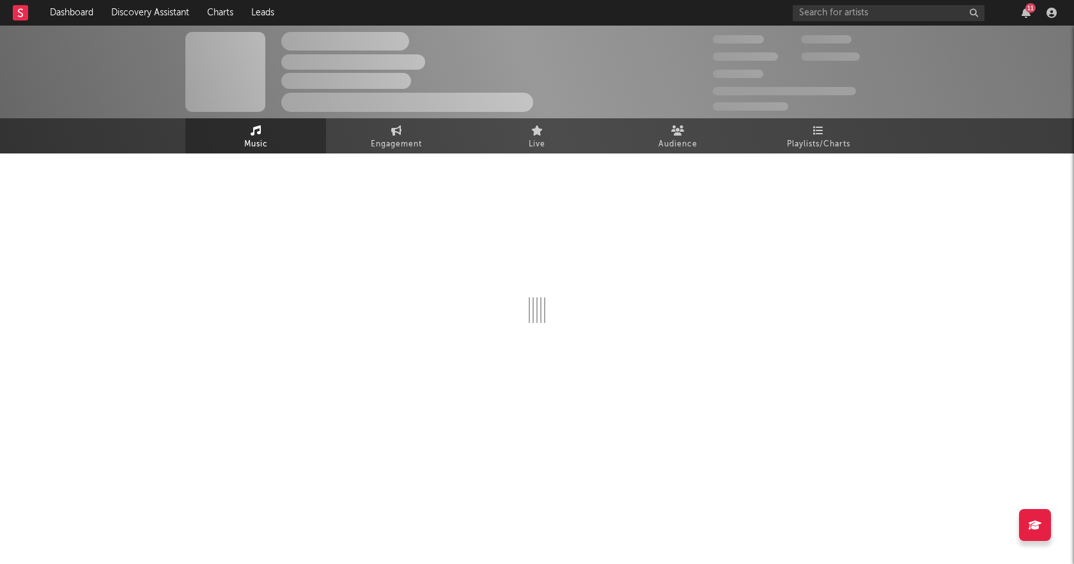
select select "6m"
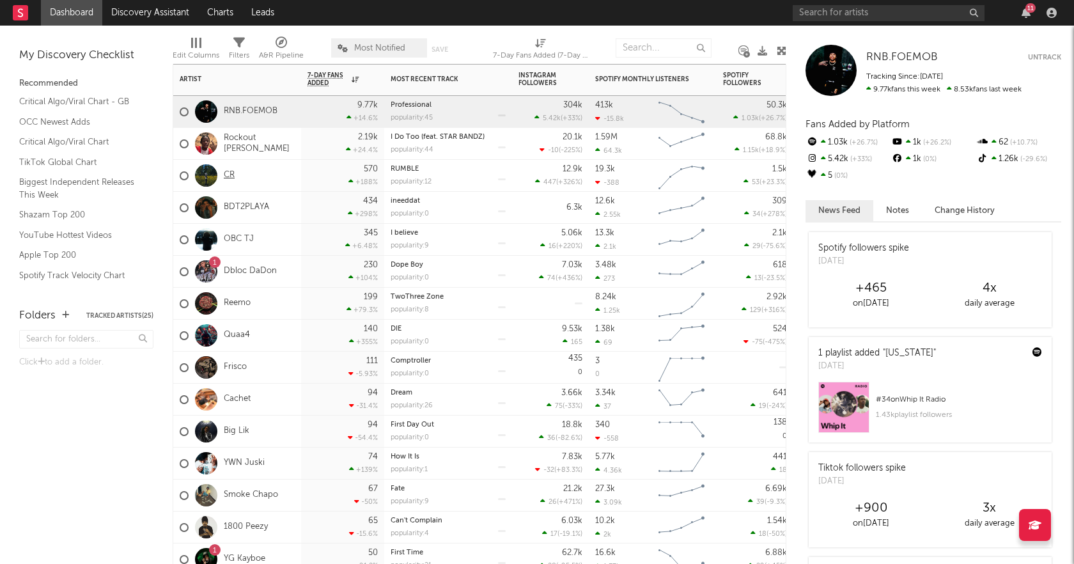
click at [233, 178] on link "CR" at bounding box center [229, 175] width 11 height 11
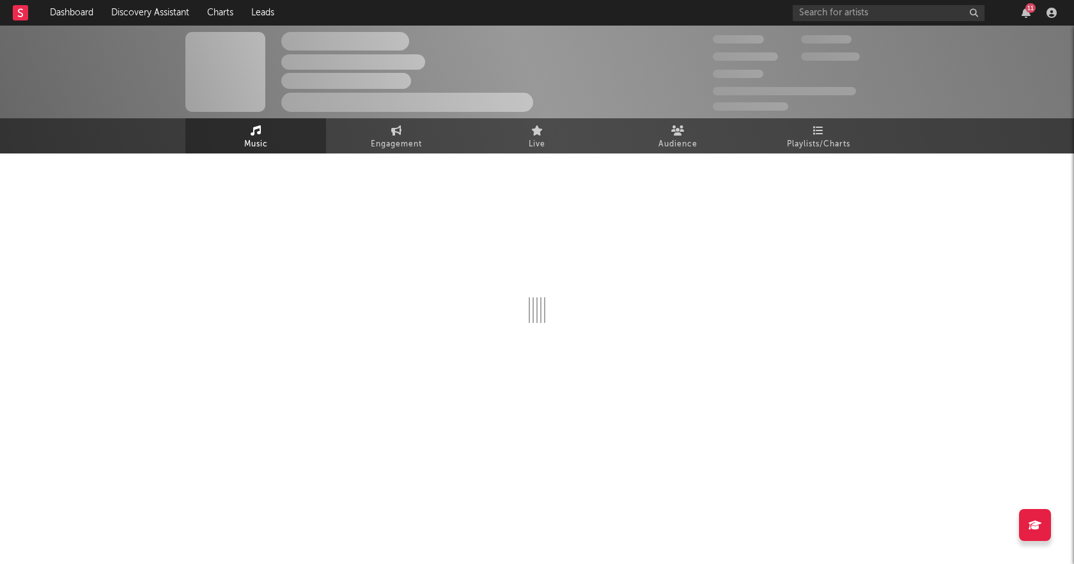
select select "6m"
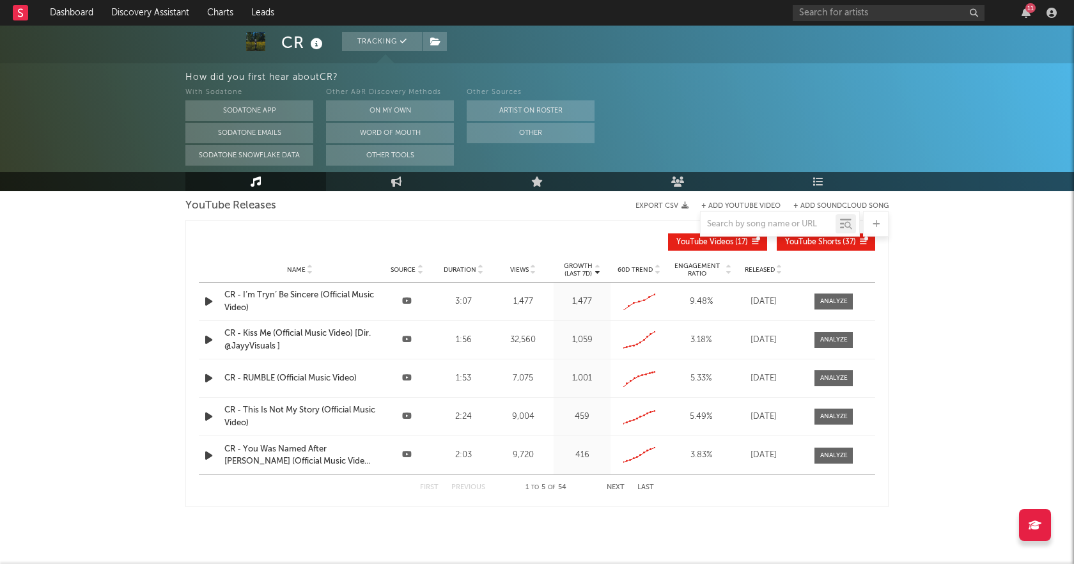
scroll to position [1344, 0]
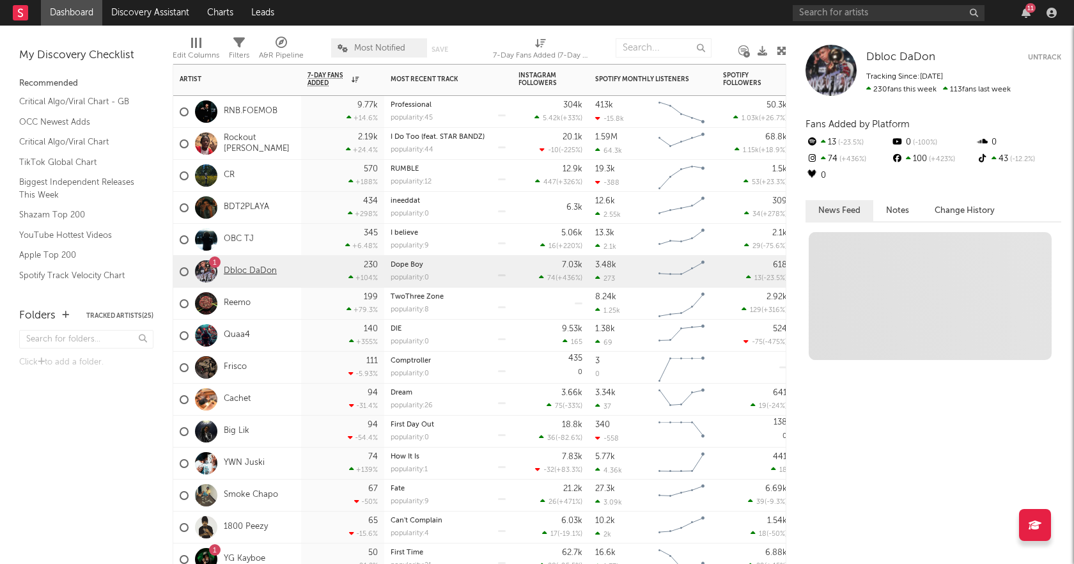
click at [266, 268] on link "Dbloc DaDon" at bounding box center [250, 271] width 53 height 11
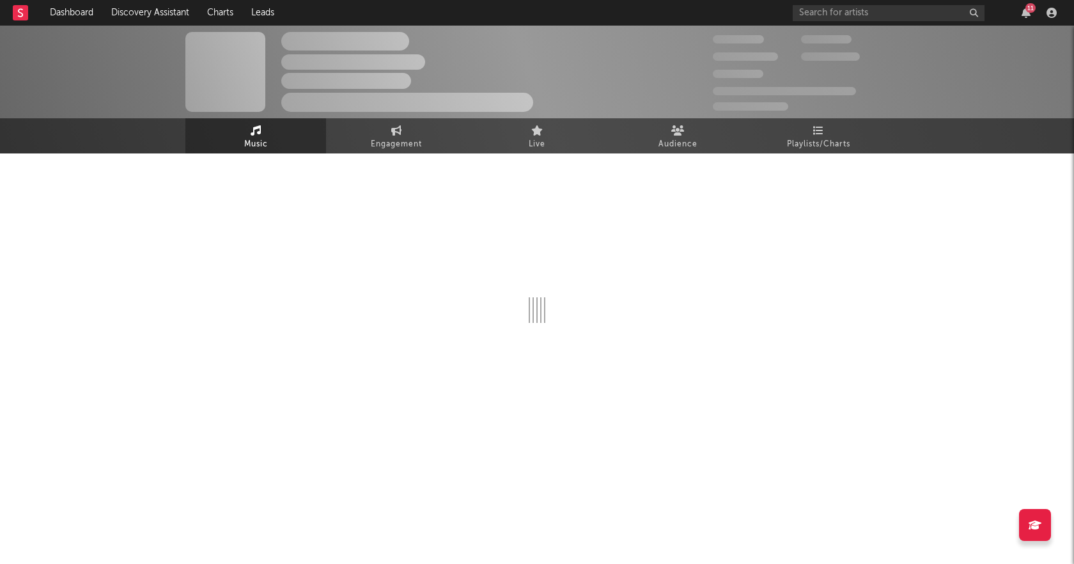
select select "1w"
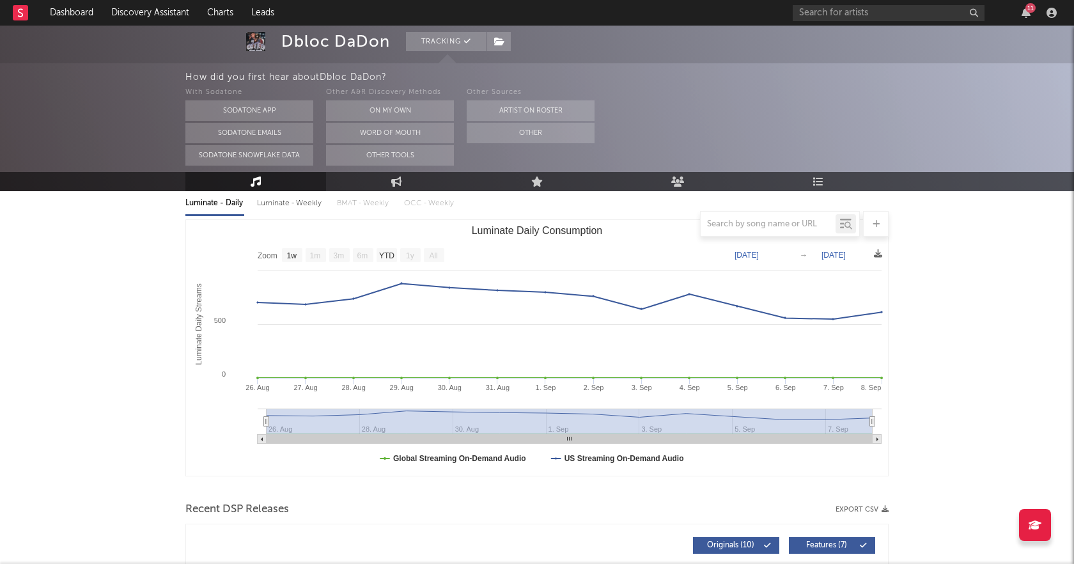
scroll to position [110, 0]
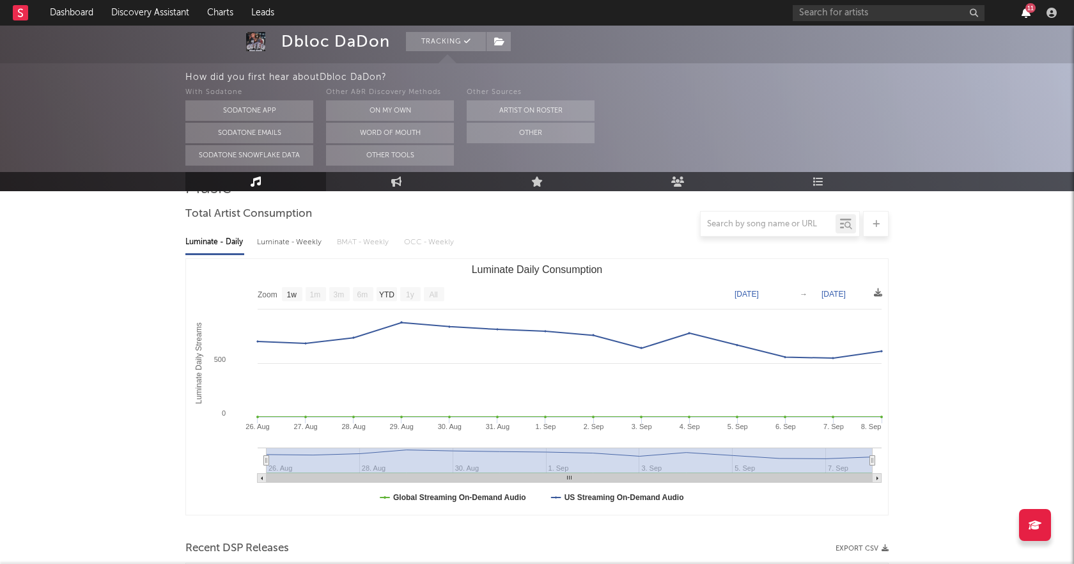
click at [1027, 13] on icon "button" at bounding box center [1026, 13] width 9 height 10
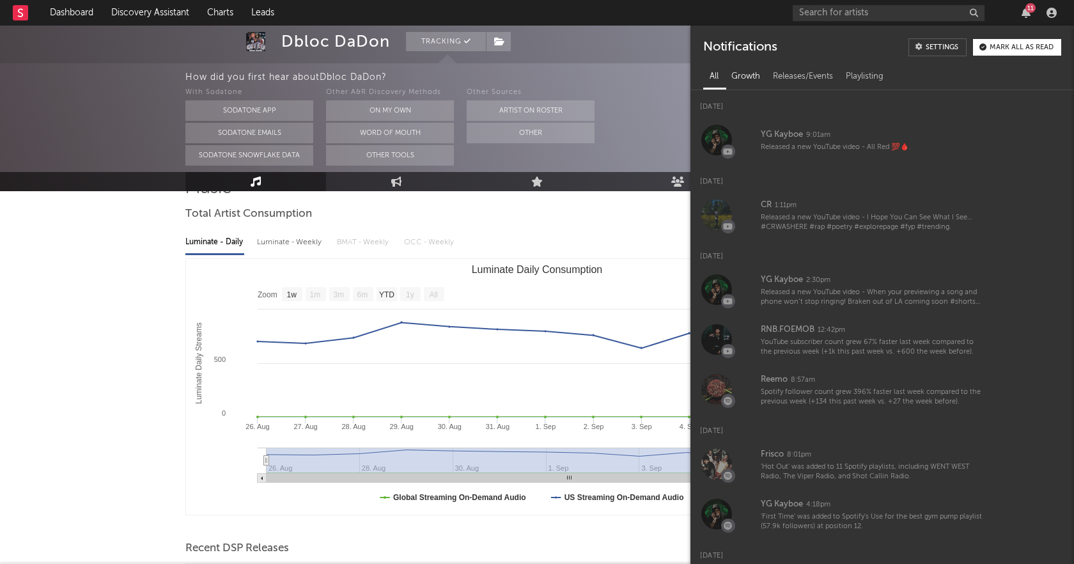
click at [749, 75] on div "Growth" at bounding box center [746, 77] width 42 height 22
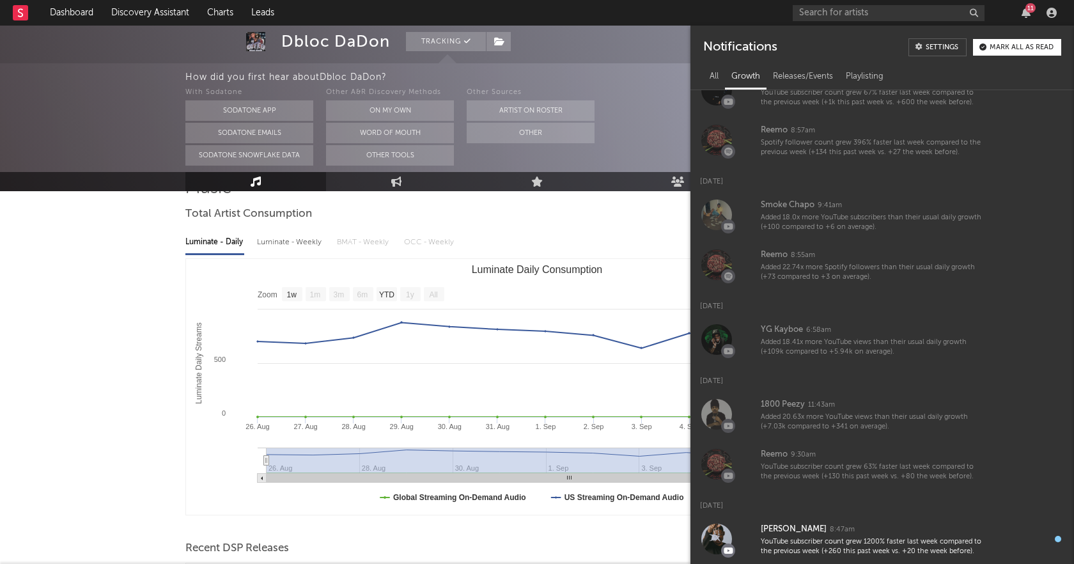
scroll to position [142, 0]
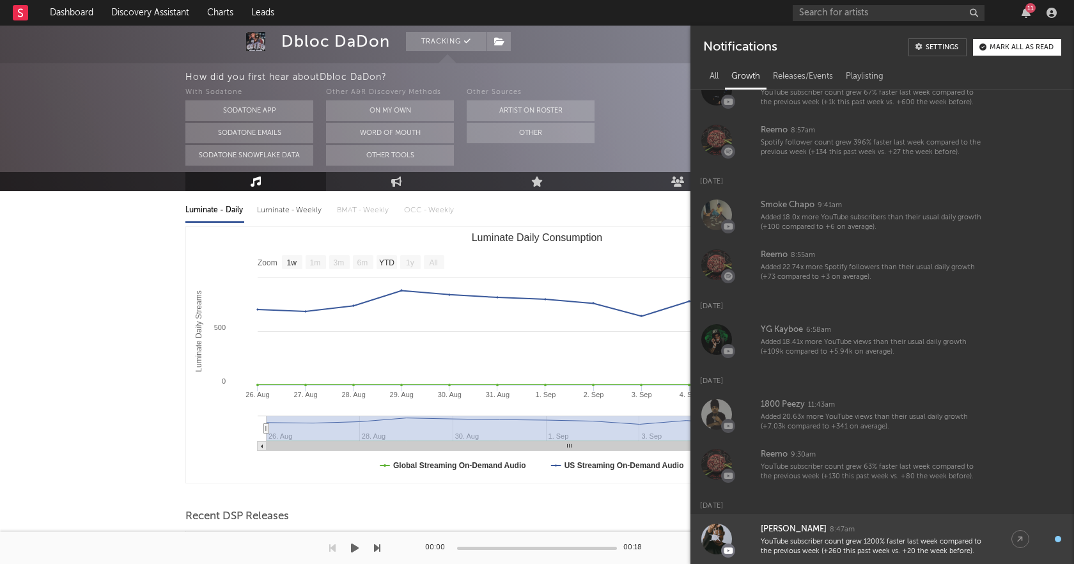
click at [816, 541] on div "YouTube subscriber count grew 1200% faster last week compared to the previous w…" at bounding box center [873, 547] width 225 height 20
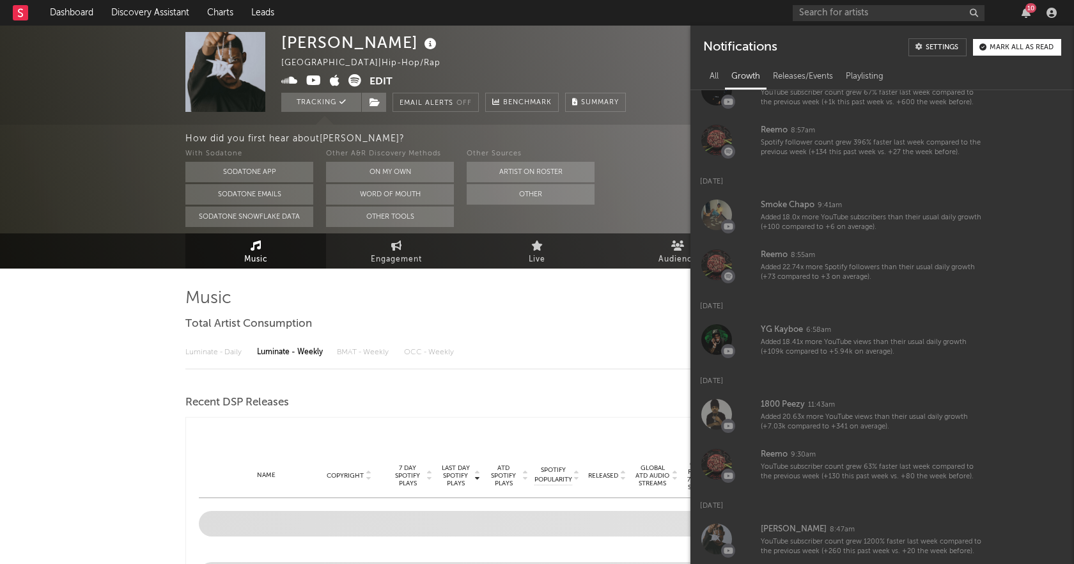
select select "1w"
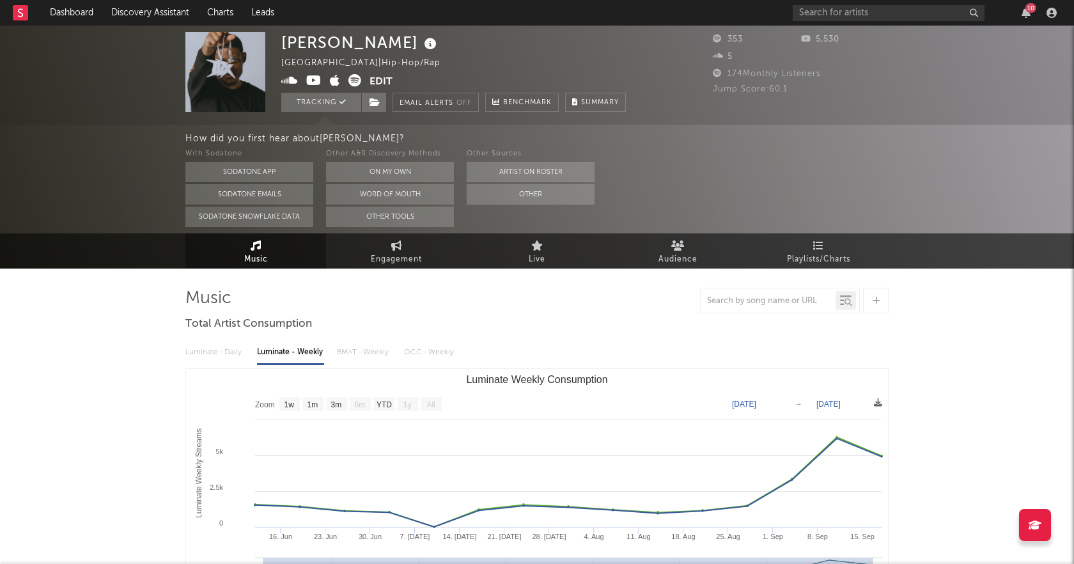
click at [661, 174] on div "With Sodatone Sodatone App Sodatone Emails Sodatone Snowflake Data Other A&R Di…" at bounding box center [629, 186] width 889 height 81
click at [1034, 12] on div "10" at bounding box center [1030, 8] width 11 height 10
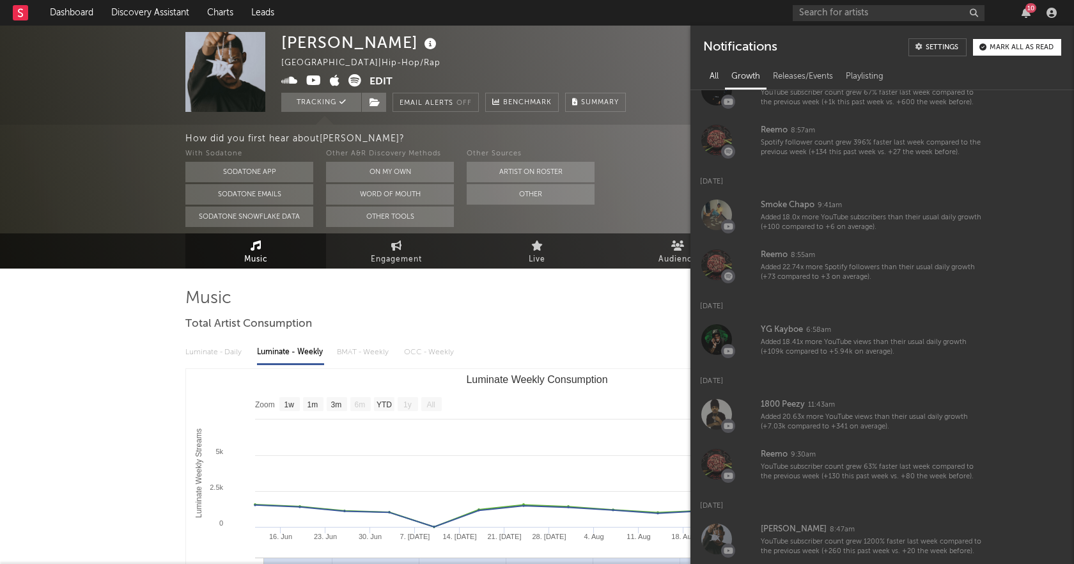
click at [723, 74] on div "All" at bounding box center [714, 77] width 22 height 22
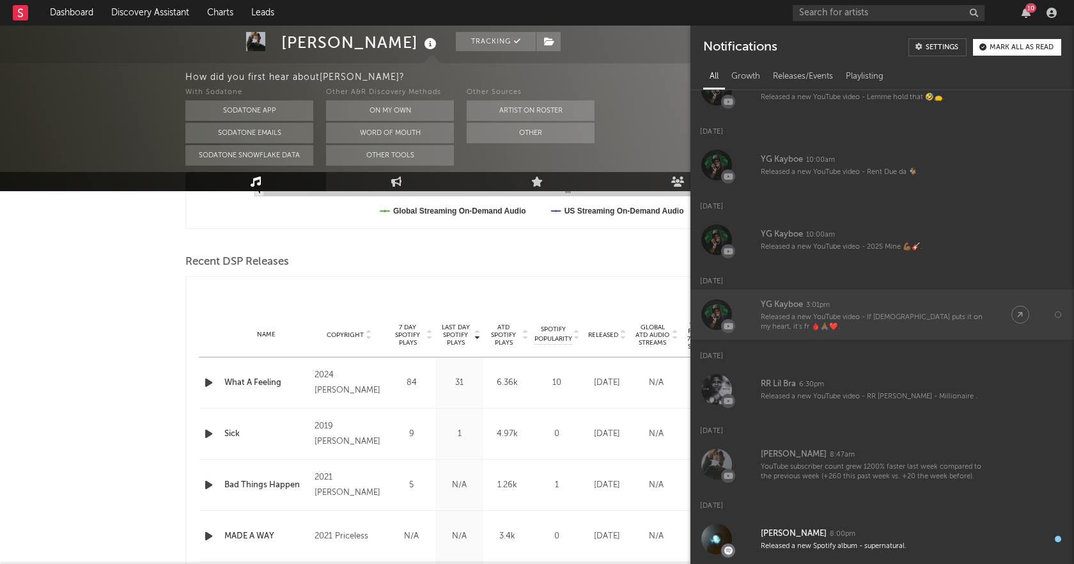
scroll to position [398, 0]
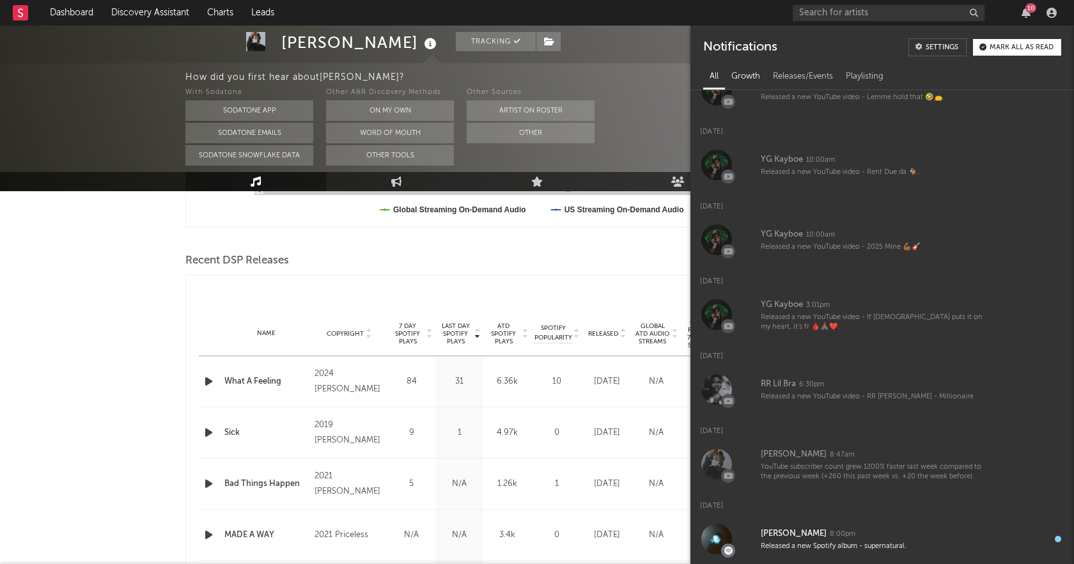
click at [749, 77] on div "Growth" at bounding box center [746, 77] width 42 height 22
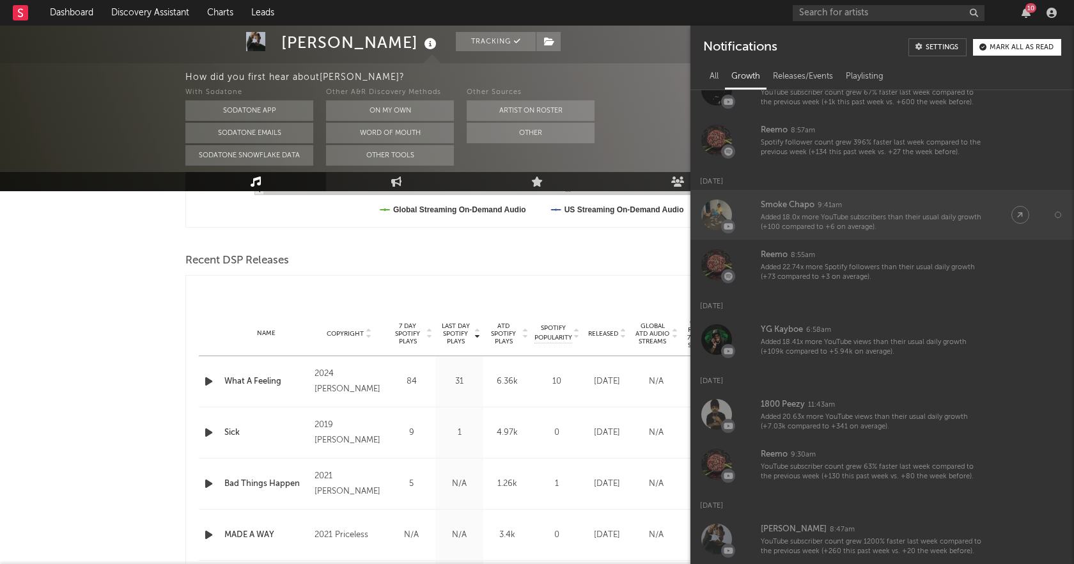
scroll to position [0, 0]
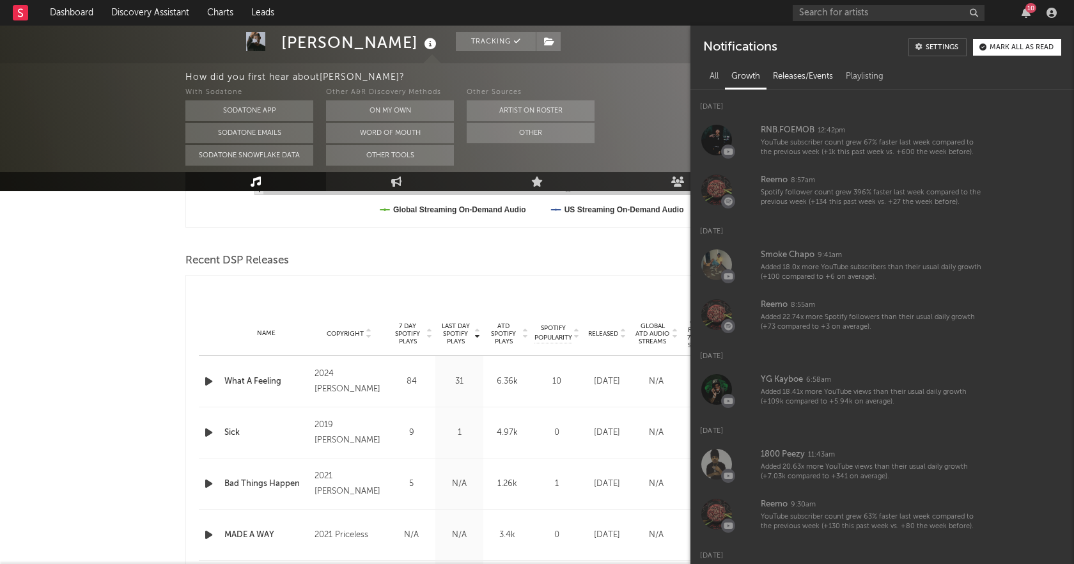
click at [826, 72] on div "Releases/Events" at bounding box center [802, 77] width 73 height 22
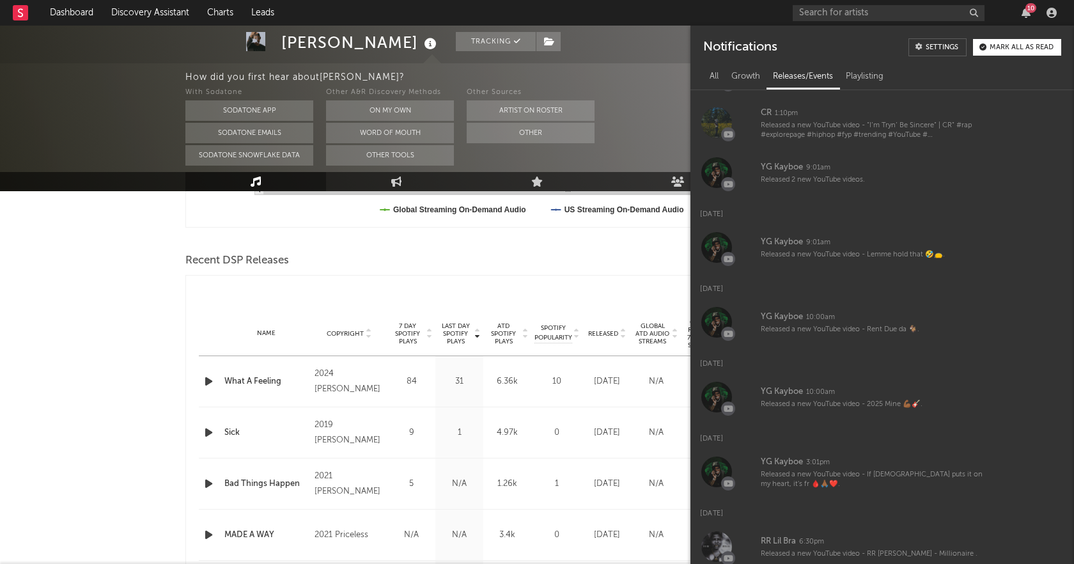
scroll to position [665, 0]
click at [871, 68] on div "Playlisting" at bounding box center [864, 77] width 51 height 22
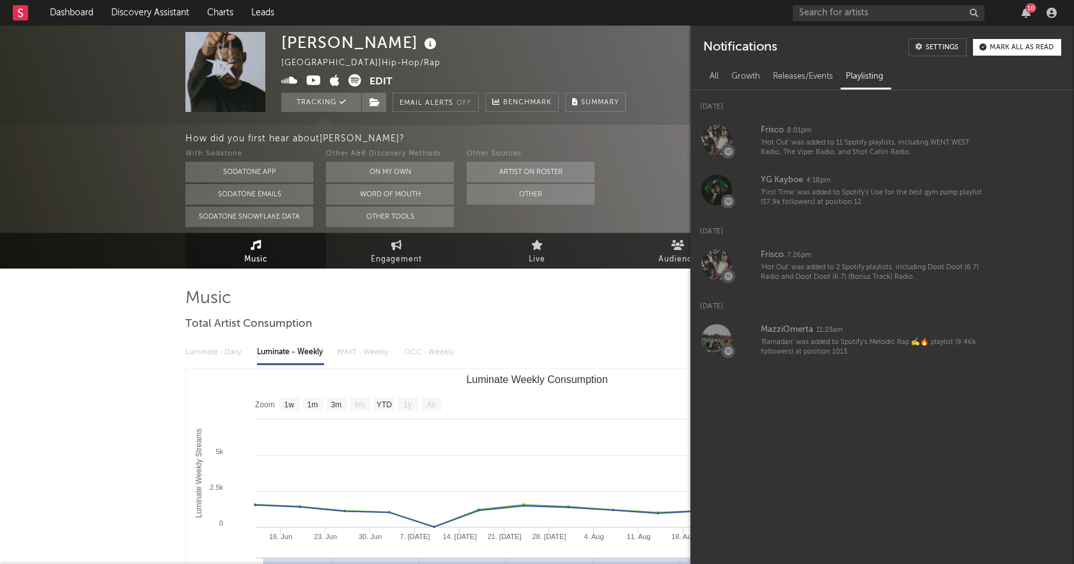
scroll to position [0, 0]
click at [1033, 45] on div "Mark all as read" at bounding box center [1022, 47] width 64 height 7
click at [723, 79] on div "All" at bounding box center [714, 77] width 22 height 22
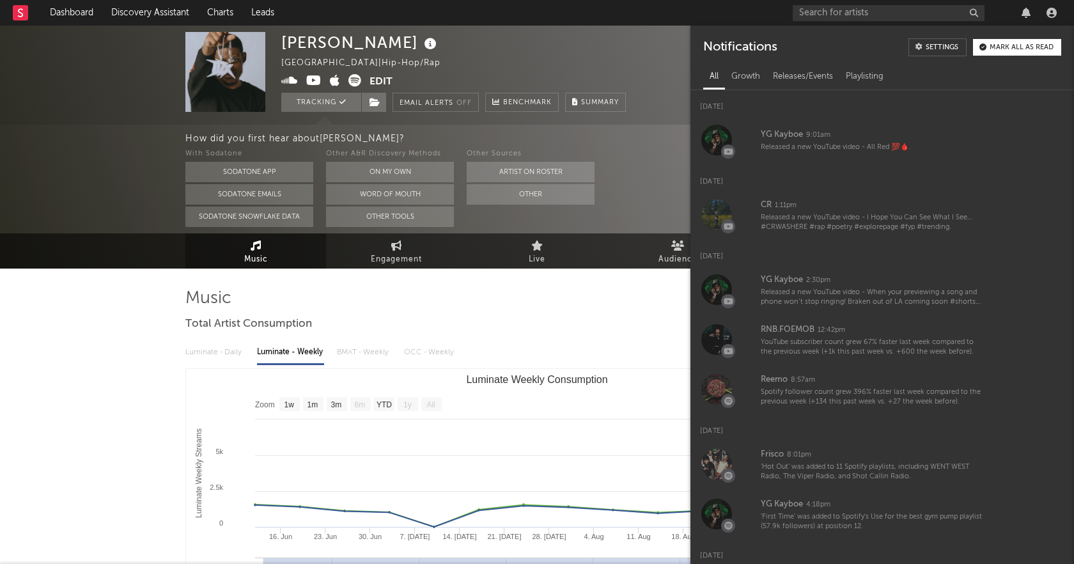
scroll to position [1446, 0]
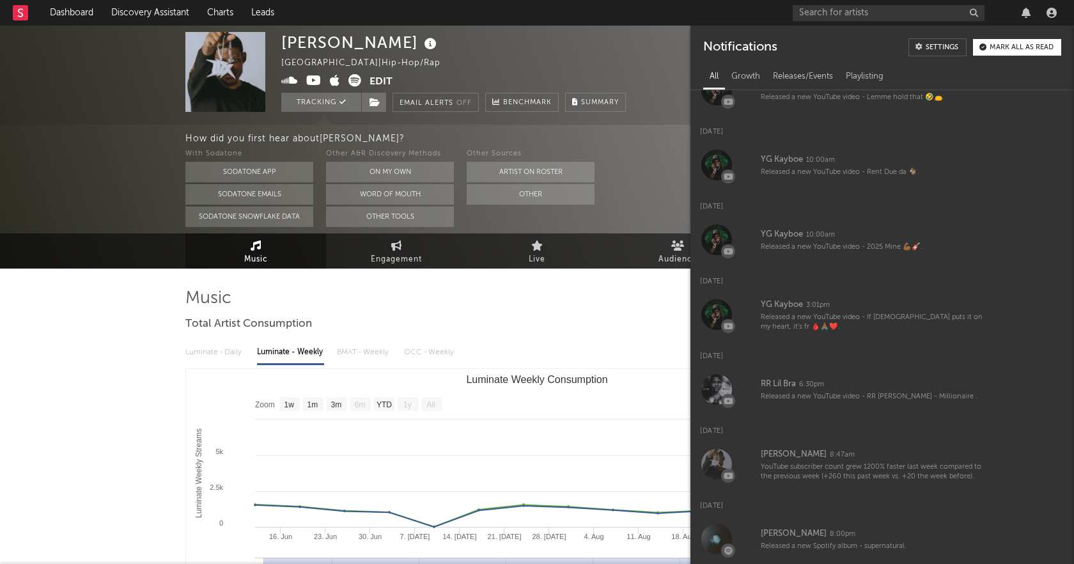
click at [1018, 51] on div "Mark all as read" at bounding box center [1022, 47] width 64 height 7
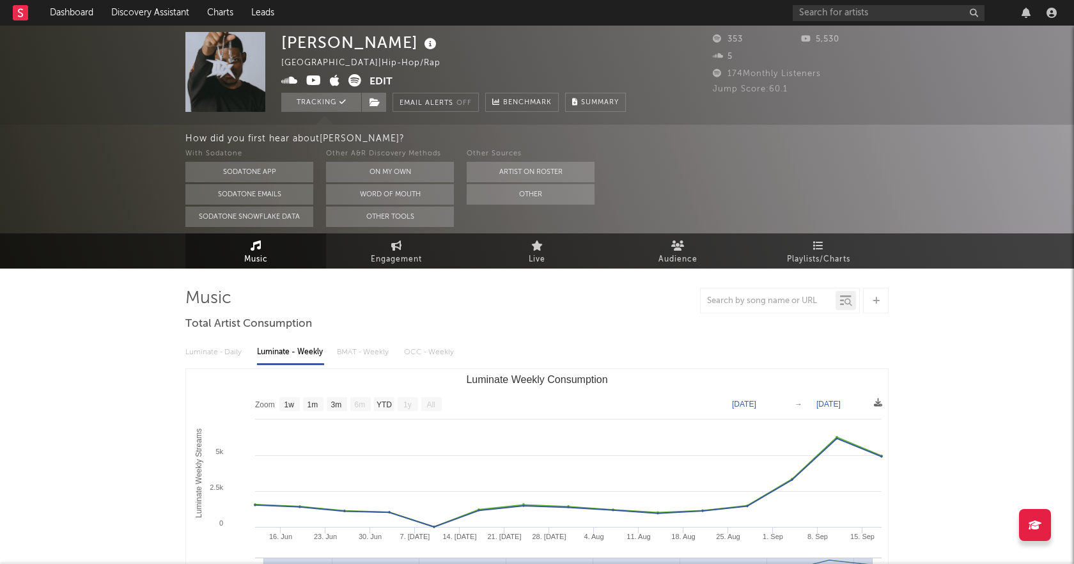
click at [640, 6] on nav "Dashboard Discovery Assistant Charts Leads" at bounding box center [537, 13] width 1074 height 26
